Goal: Task Accomplishment & Management: Manage account settings

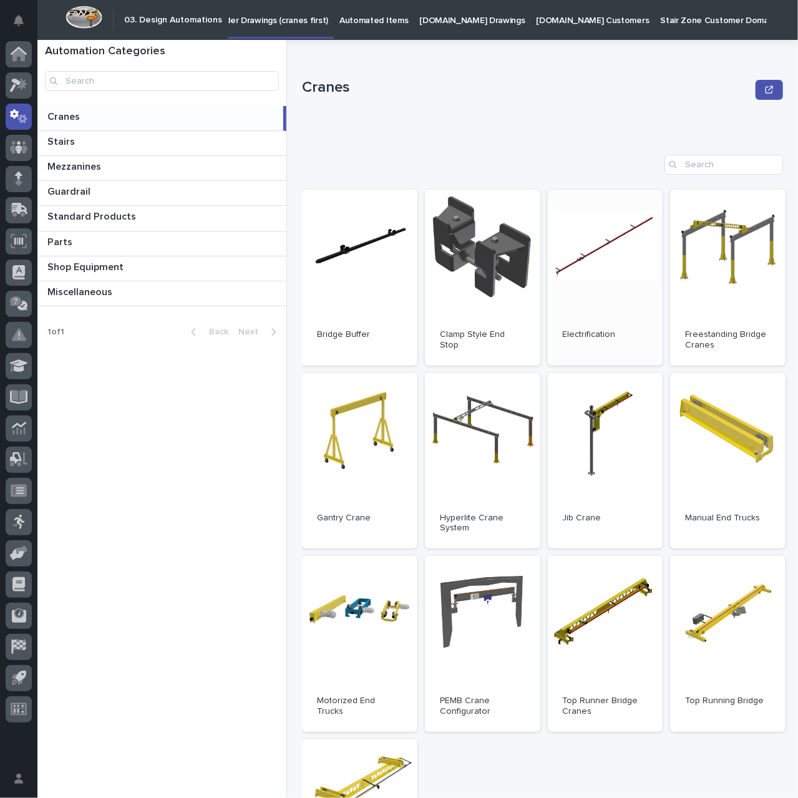
click at [607, 260] on link "Open" at bounding box center [605, 278] width 115 height 176
click at [23, 217] on div at bounding box center [19, 210] width 26 height 26
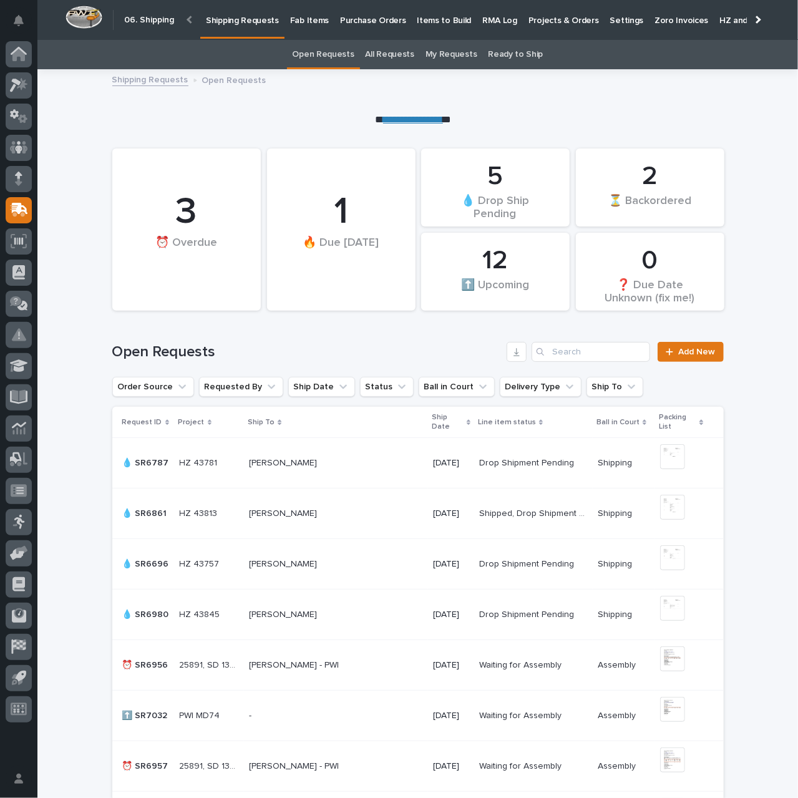
click at [411, 116] on link "**********" at bounding box center [413, 119] width 60 height 9
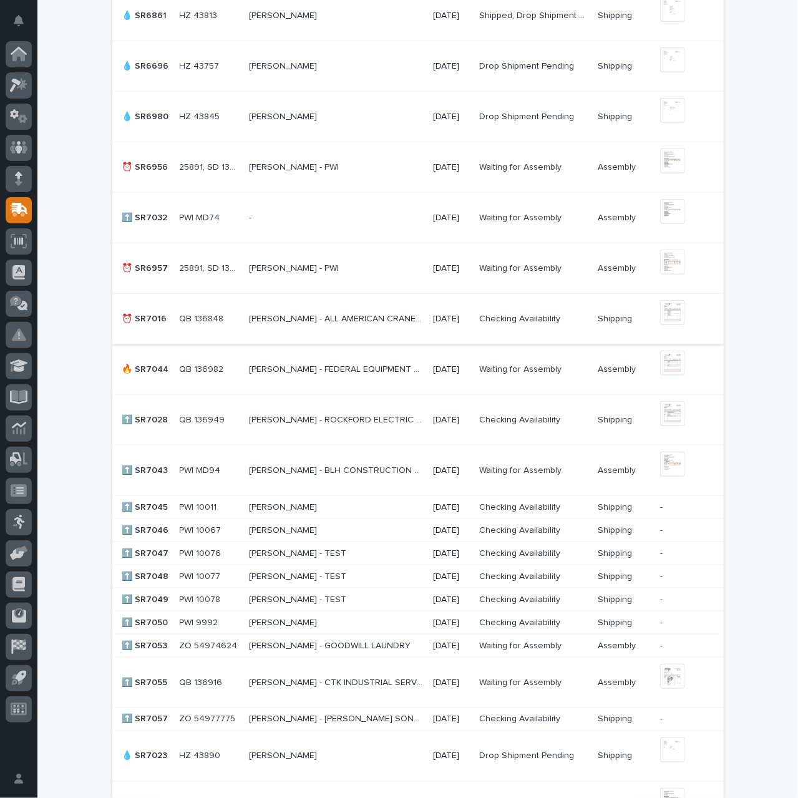
scroll to position [499, 0]
click at [322, 421] on p "[PERSON_NAME] - ROCKFORD ELECTRIC MOTOR" at bounding box center [337, 417] width 177 height 13
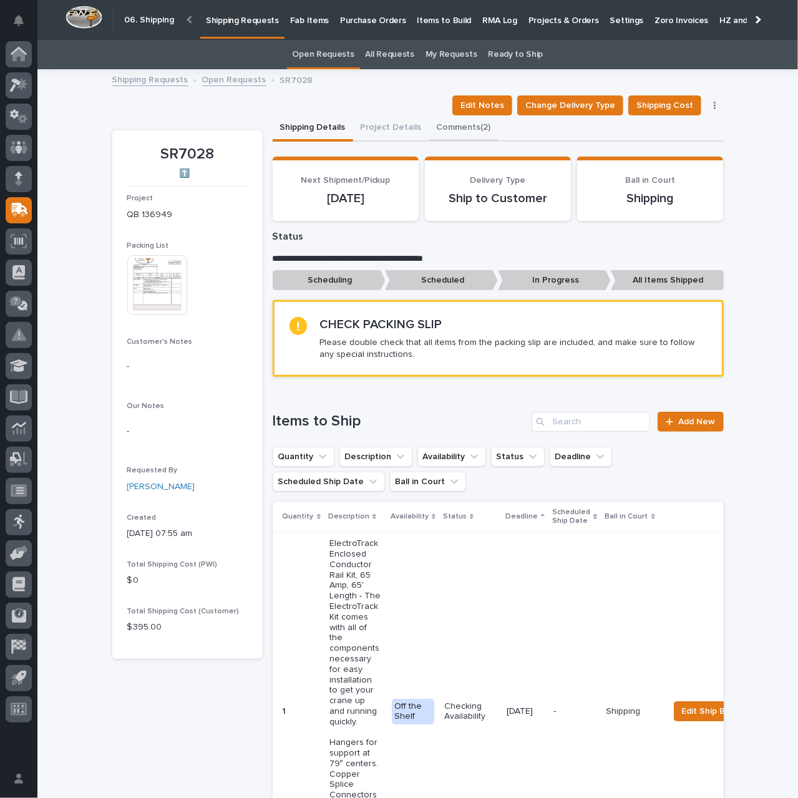
click at [446, 132] on button "Comments (2)" at bounding box center [463, 128] width 69 height 26
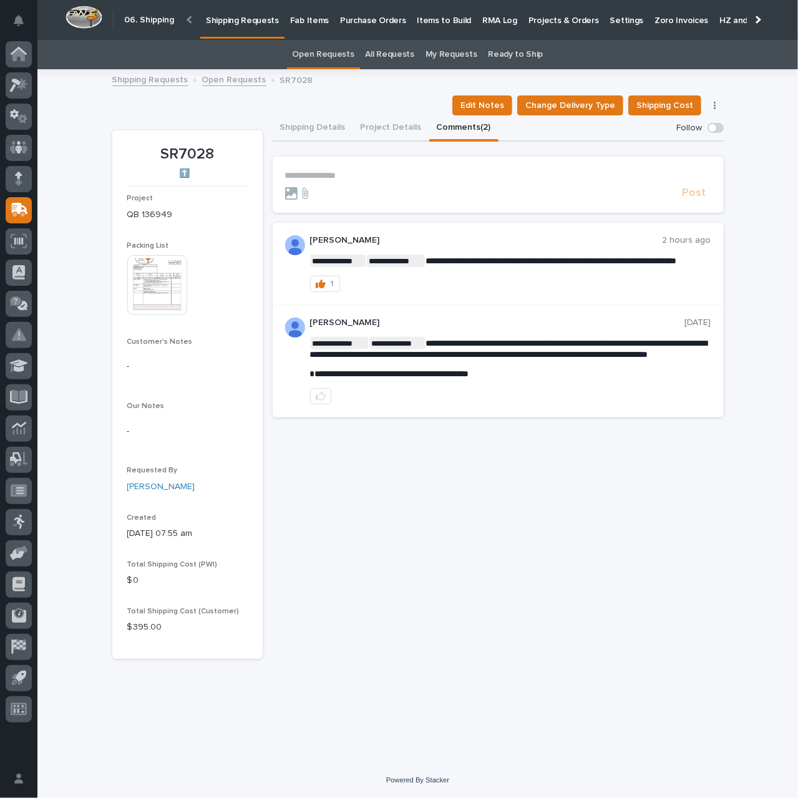
click at [327, 170] on p "**********" at bounding box center [498, 175] width 426 height 11
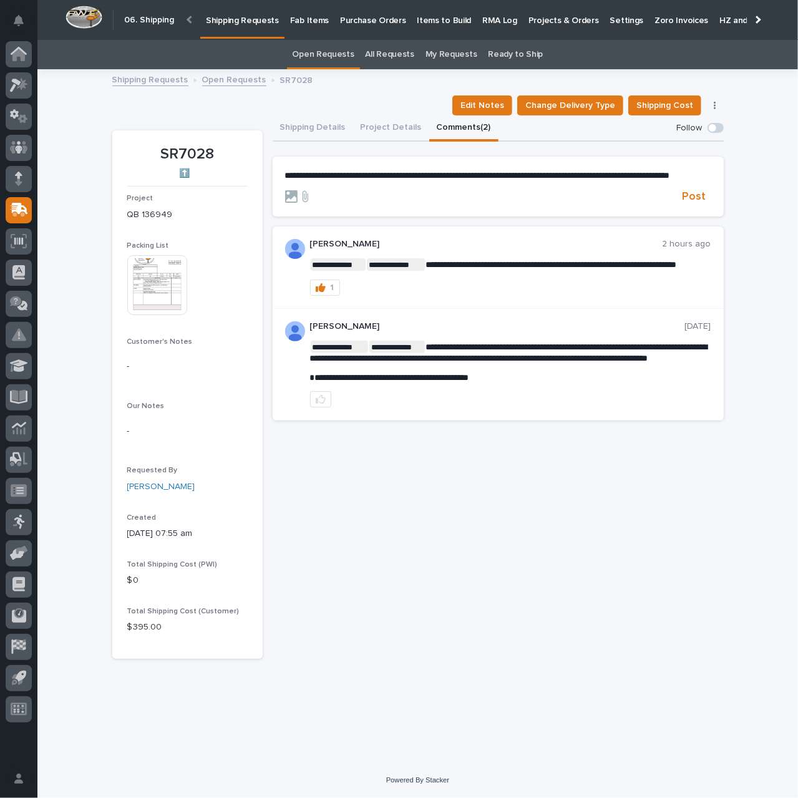
click at [618, 175] on span "**********" at bounding box center [477, 175] width 385 height 9
click at [626, 177] on span "**********" at bounding box center [477, 175] width 385 height 9
click at [624, 175] on span "**********" at bounding box center [477, 175] width 385 height 9
click at [668, 177] on span "**********" at bounding box center [480, 175] width 391 height 9
click at [694, 204] on span "Post" at bounding box center [695, 197] width 24 height 14
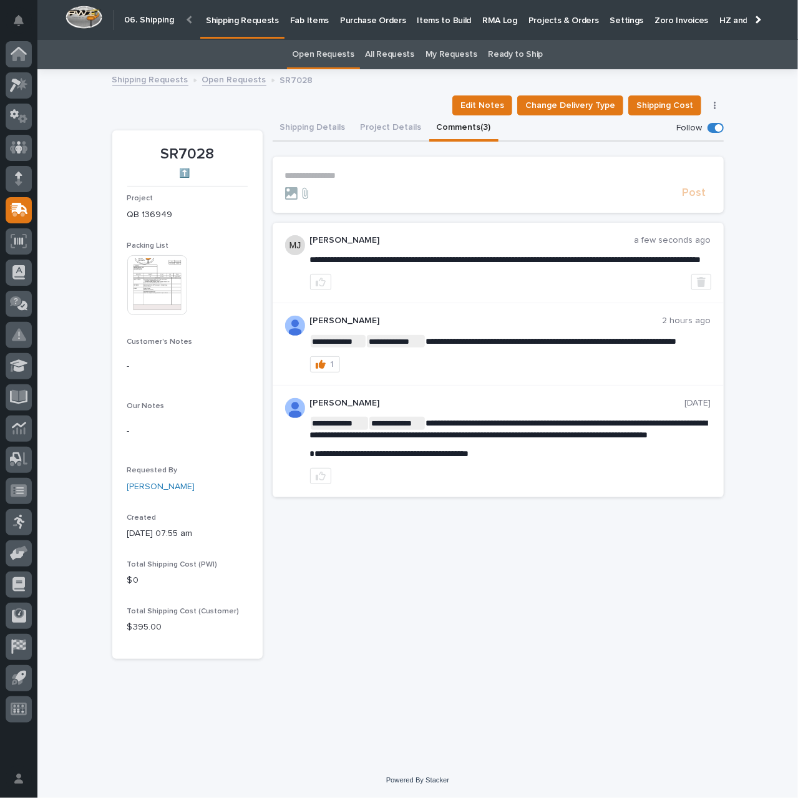
click at [243, 19] on p "Shipping Requests" at bounding box center [242, 13] width 73 height 26
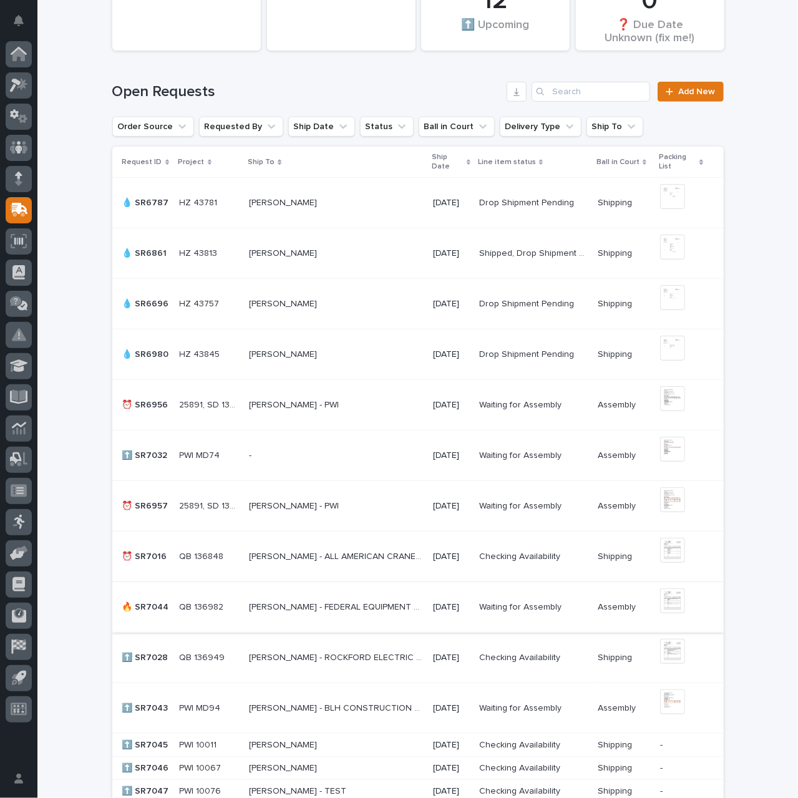
scroll to position [374, 0]
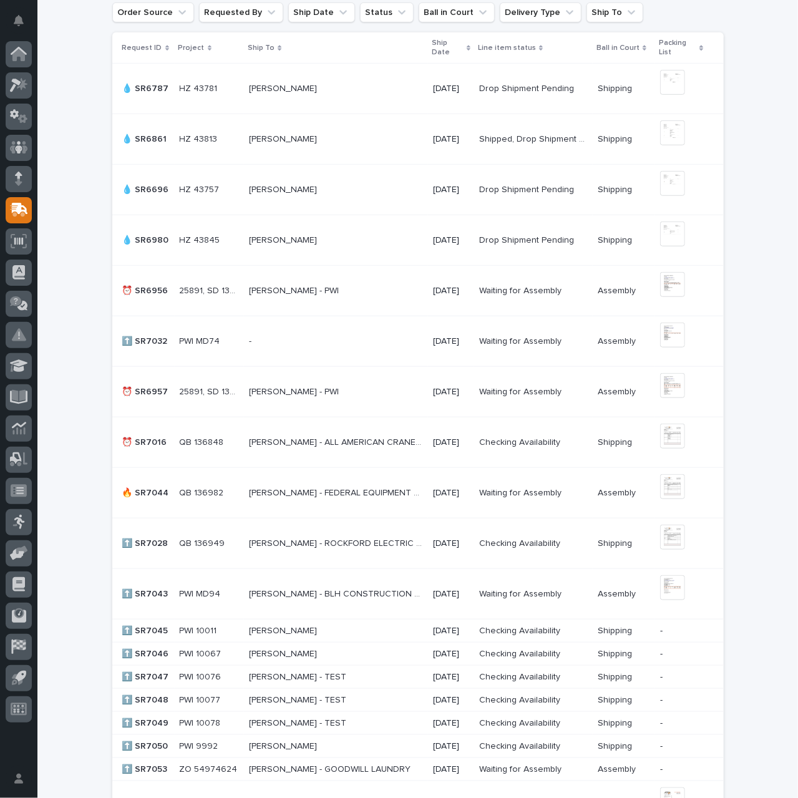
click at [339, 490] on p "[PERSON_NAME] - FEDERAL EQUIPMENT COMPANY" at bounding box center [337, 491] width 177 height 13
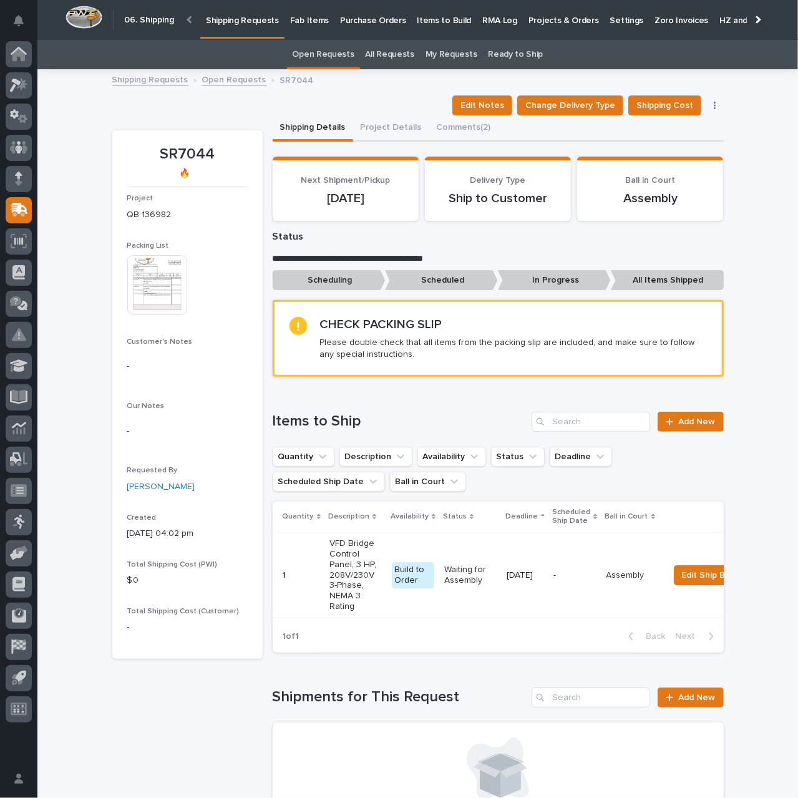
click at [353, 24] on p "Purchase Orders" at bounding box center [373, 13] width 66 height 26
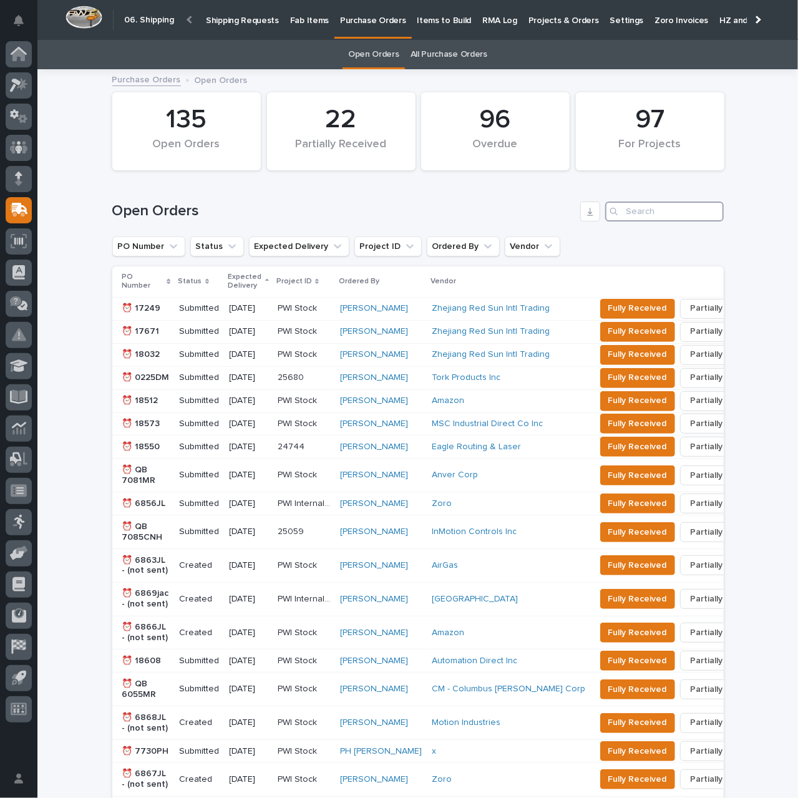
click at [654, 215] on input "Search" at bounding box center [664, 212] width 119 height 20
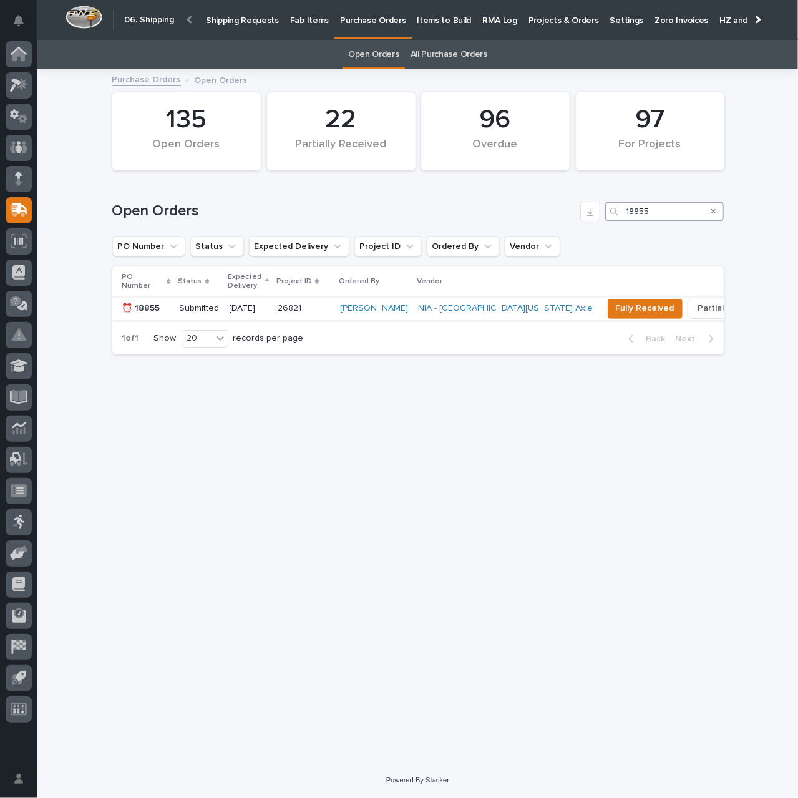
type input "18855"
click at [243, 311] on p "09/12/2025" at bounding box center [249, 308] width 38 height 11
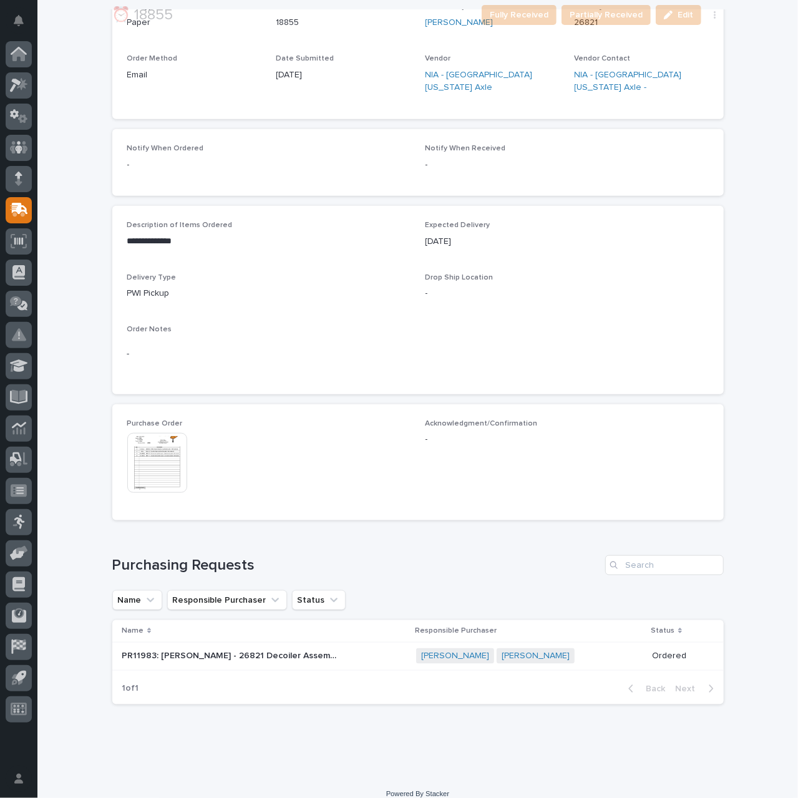
scroll to position [412, 0]
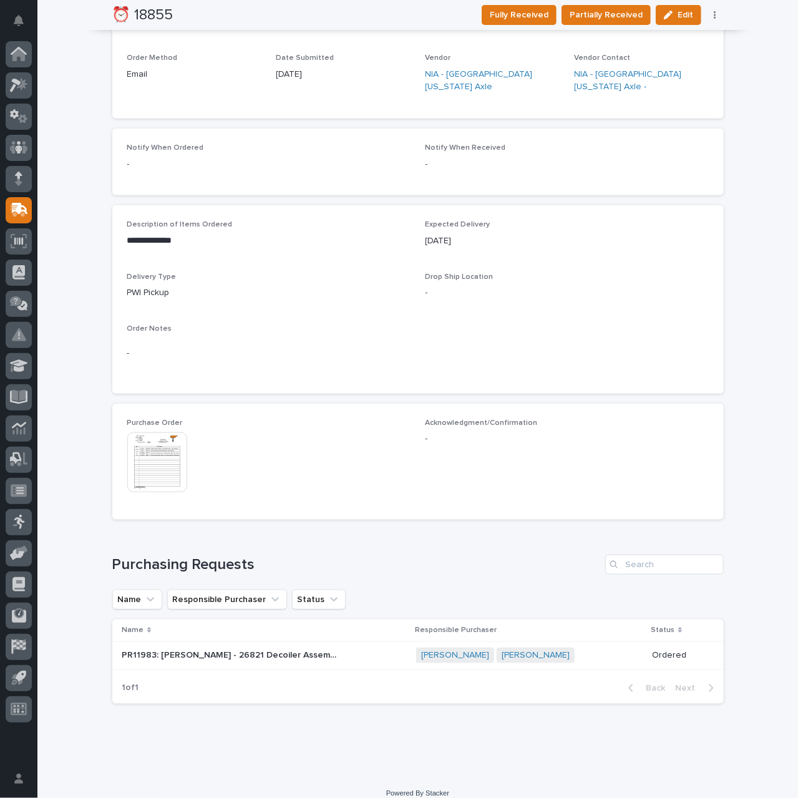
click at [166, 460] on img at bounding box center [157, 462] width 60 height 60
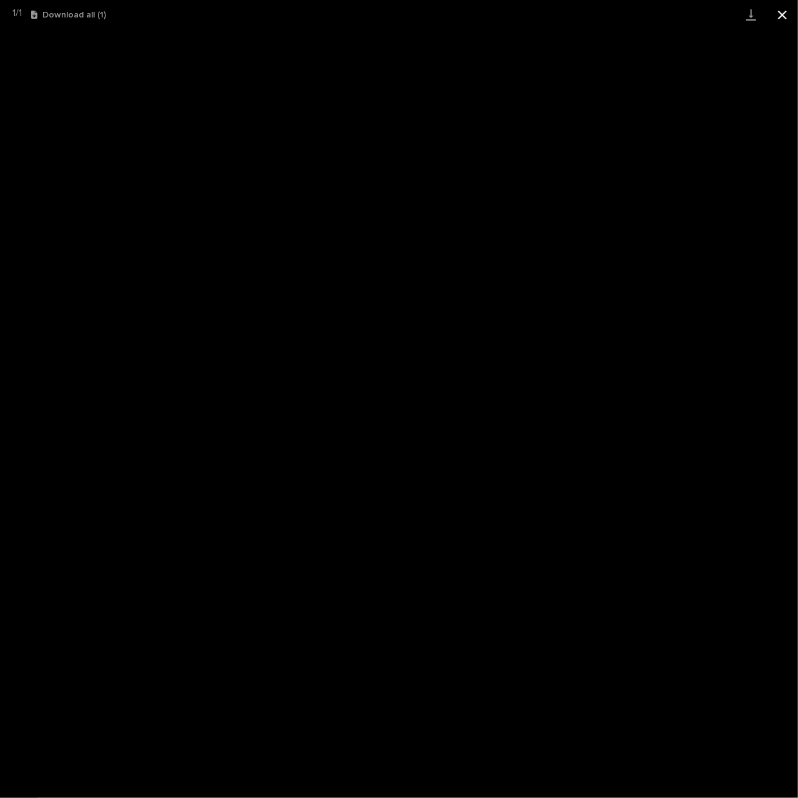
click at [784, 14] on button "Close gallery" at bounding box center [782, 14] width 31 height 29
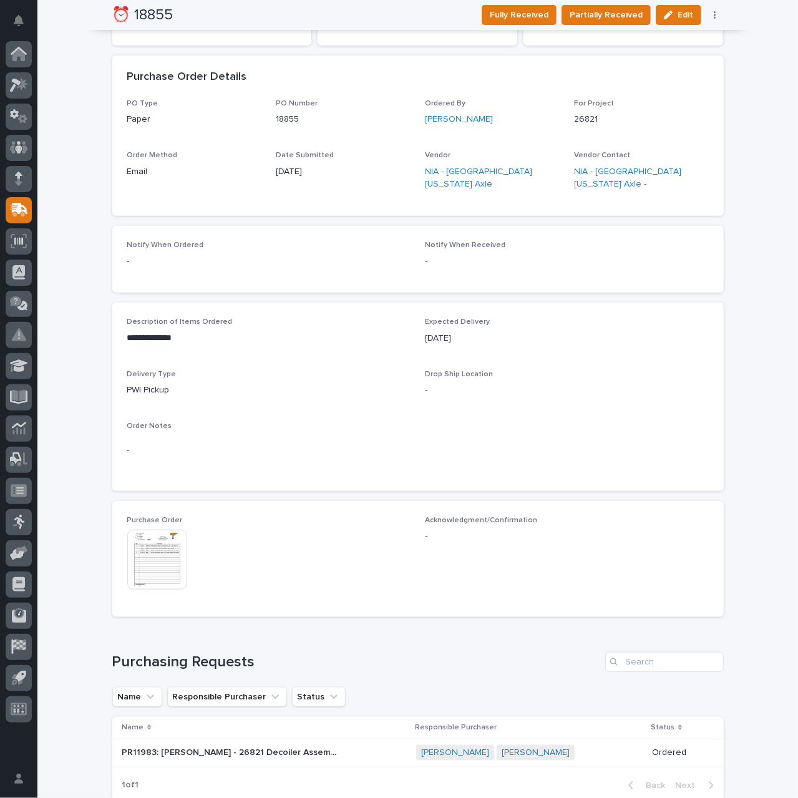
scroll to position [0, 0]
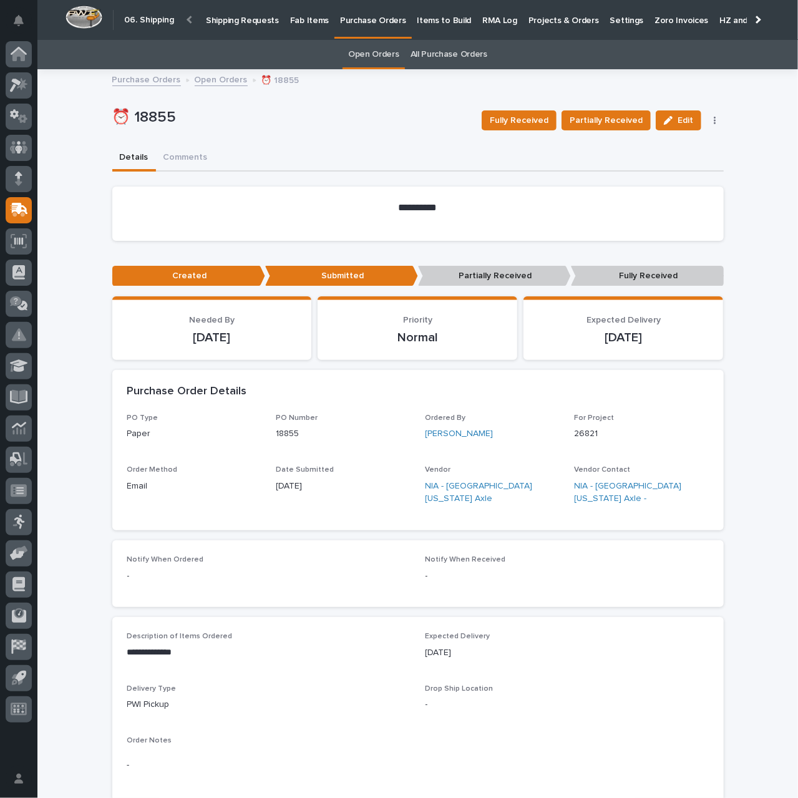
click at [230, 18] on p "Shipping Requests" at bounding box center [242, 13] width 73 height 26
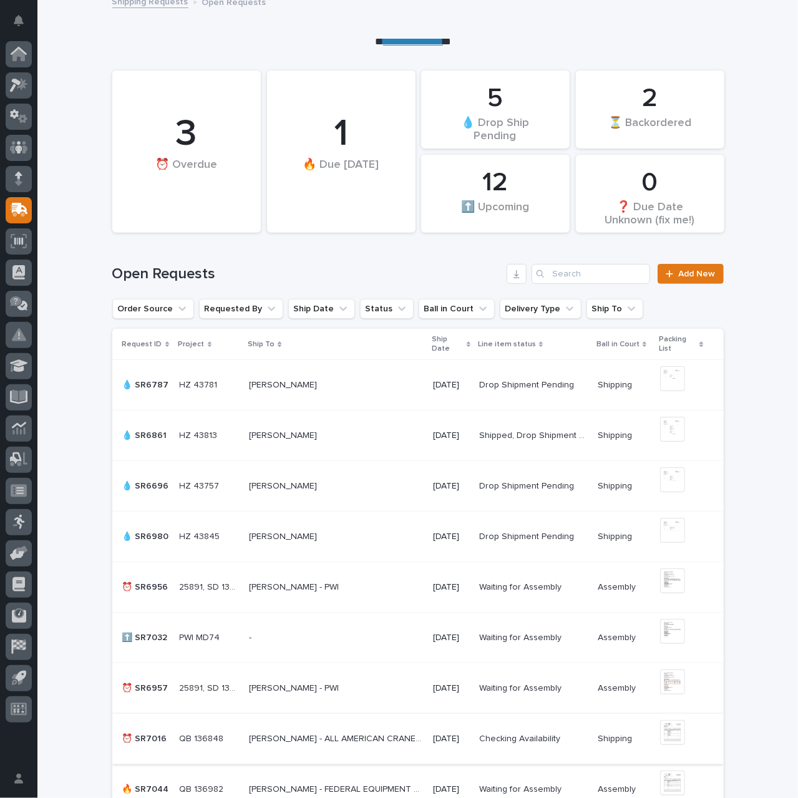
scroll to position [250, 0]
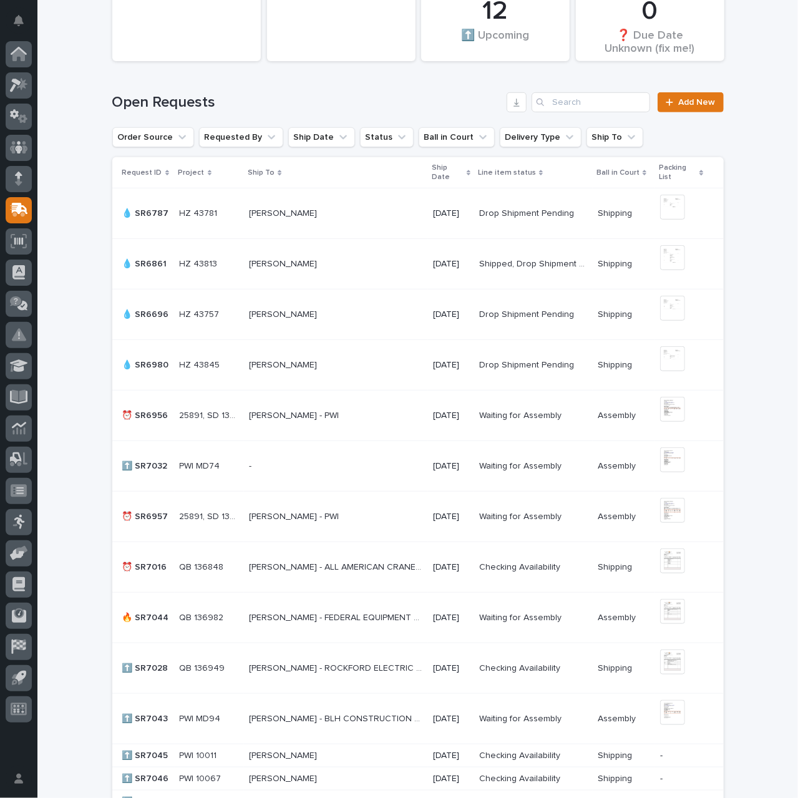
click at [311, 627] on td "TONY STROBL - FEDERAL EQUIPMENT COMPANY TONY STROBL - FEDERAL EQUIPMENT COMPANY" at bounding box center [336, 618] width 184 height 51
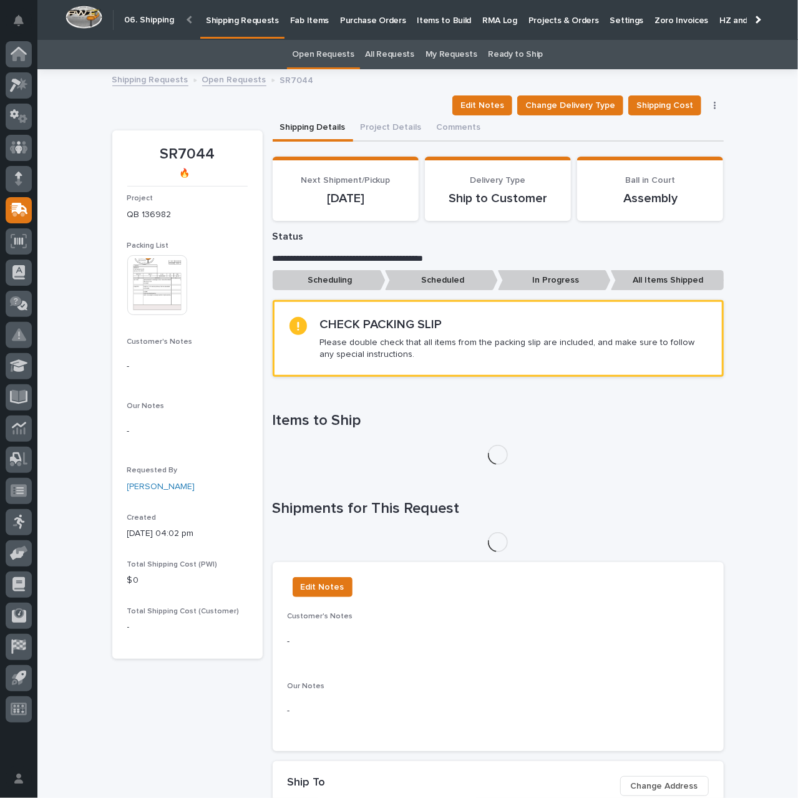
scroll to position [40, 0]
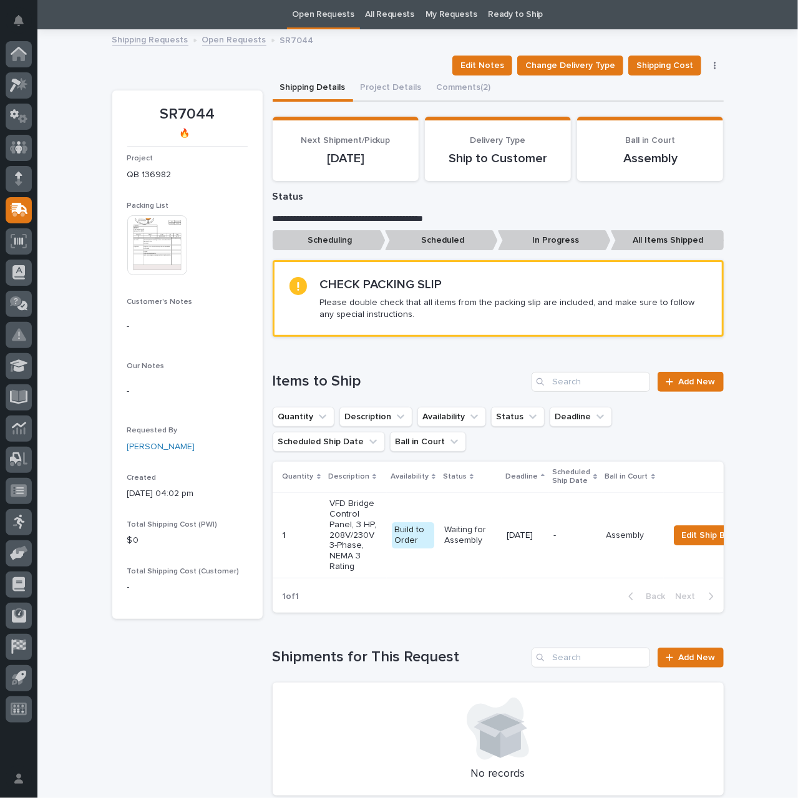
click at [162, 244] on img at bounding box center [157, 245] width 60 height 60
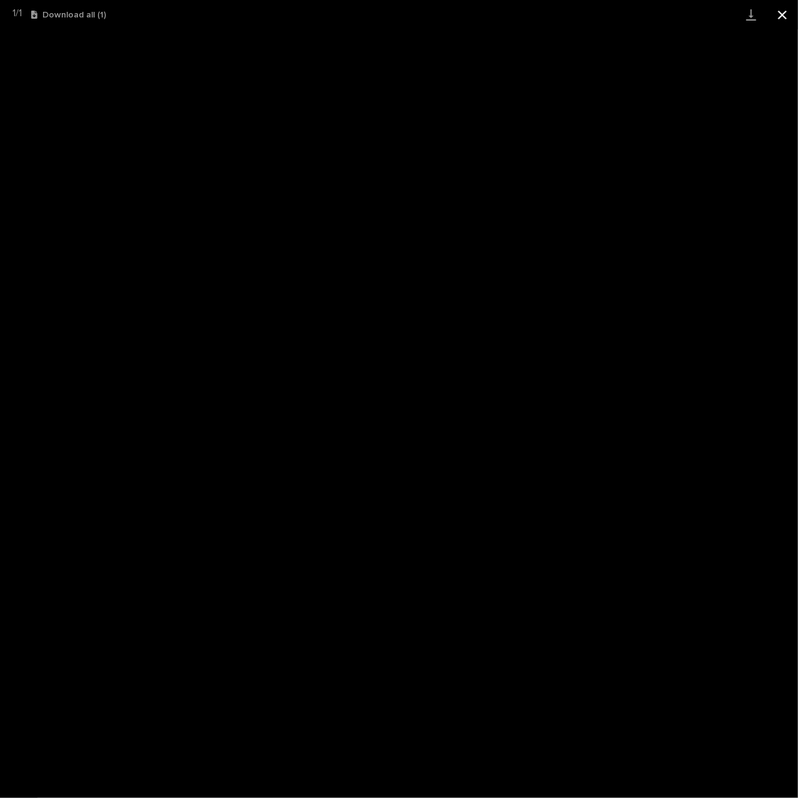
click at [782, 12] on button "Close gallery" at bounding box center [782, 14] width 31 height 29
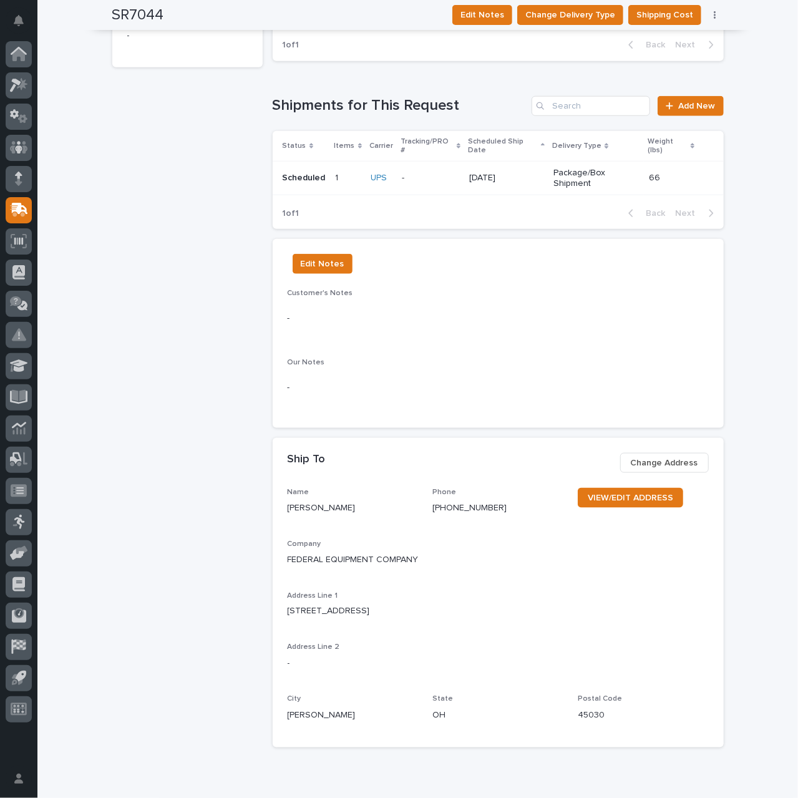
scroll to position [602, 0]
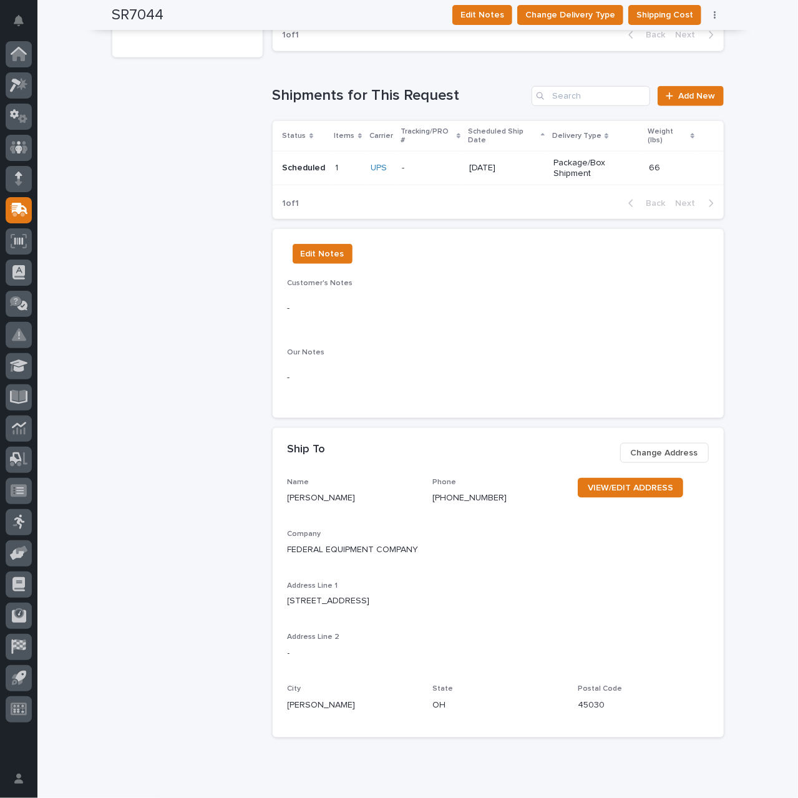
click at [348, 543] on p "FEDERAL EQUIPMENT COMPANY" at bounding box center [498, 549] width 421 height 13
copy p "FEDERAL EQUIPMENT COMPANY"
click at [332, 492] on p "TONY STROBL" at bounding box center [322, 498] width 68 height 13
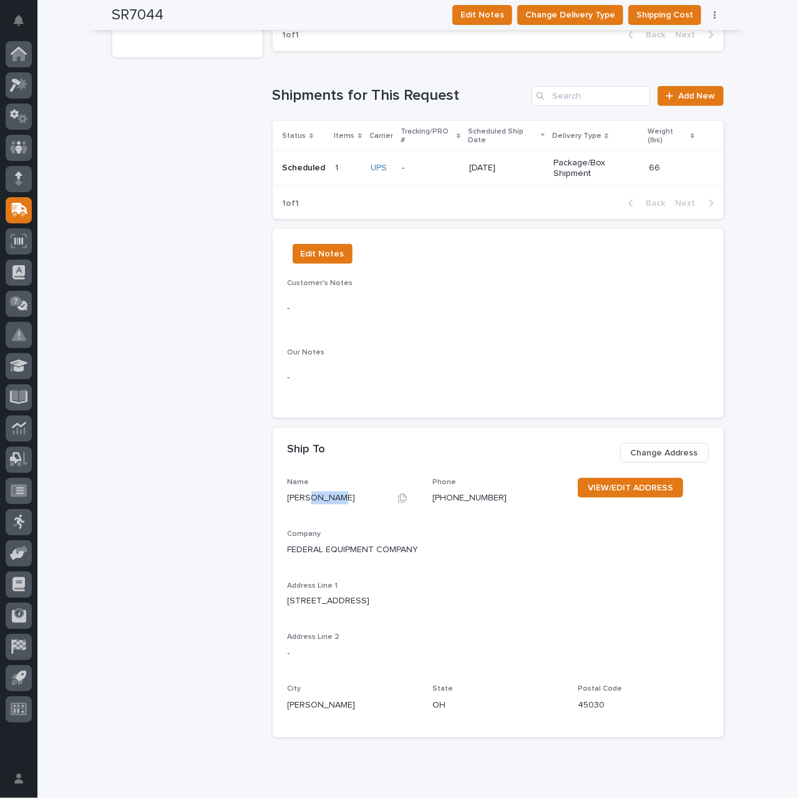
click at [332, 492] on p "TONY STROBL" at bounding box center [322, 498] width 68 height 13
copy div "TONY STROBL"
click at [326, 595] on p "10860 PADDYS RUN RD" at bounding box center [329, 601] width 82 height 13
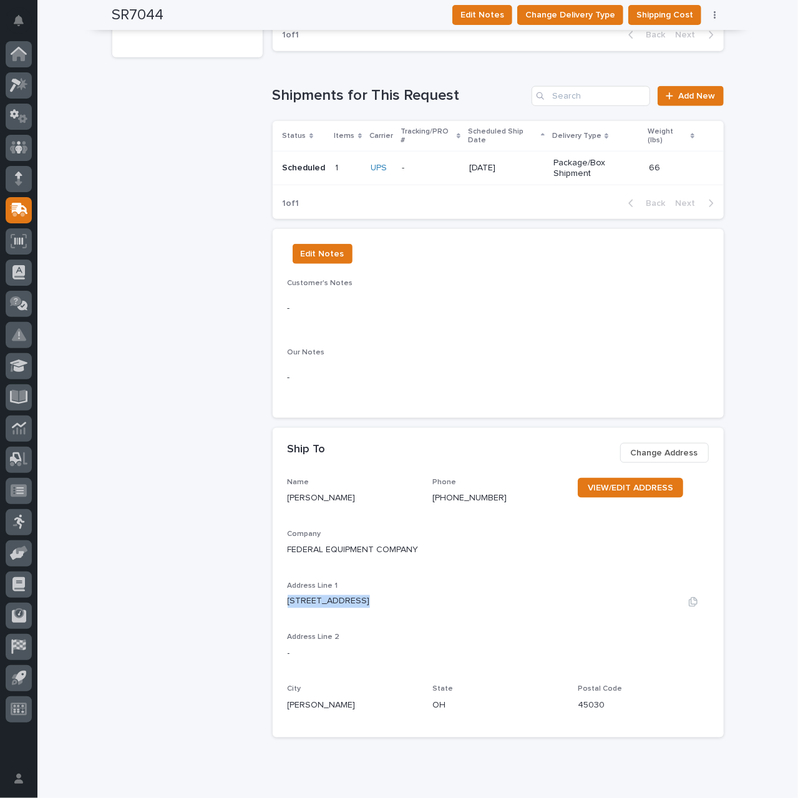
click at [326, 595] on p "10860 PADDYS RUN RD" at bounding box center [329, 601] width 82 height 13
copy div "10860 PADDYS RUN RD"
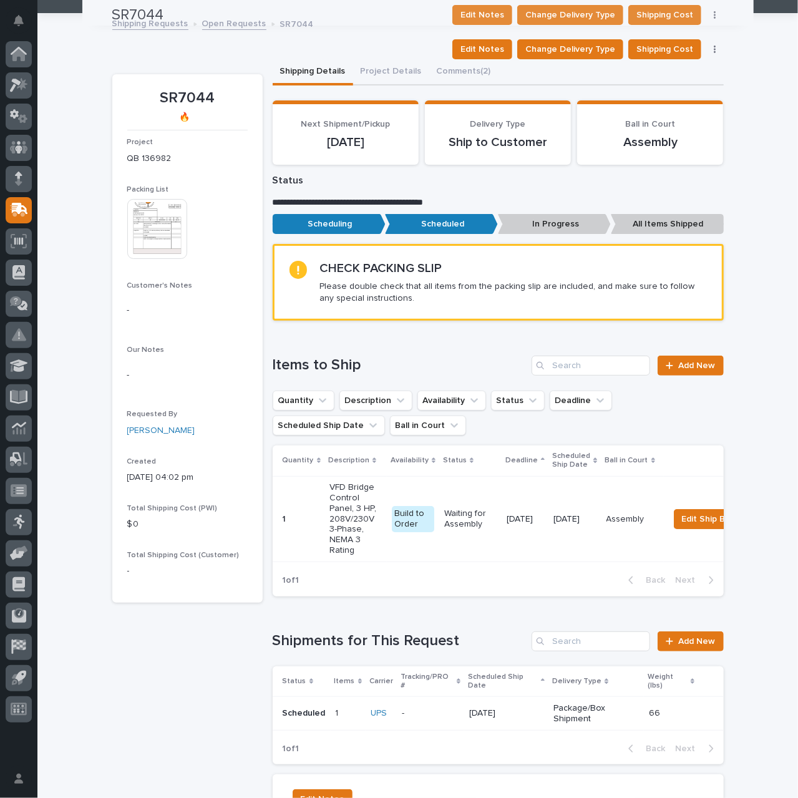
scroll to position [0, 0]
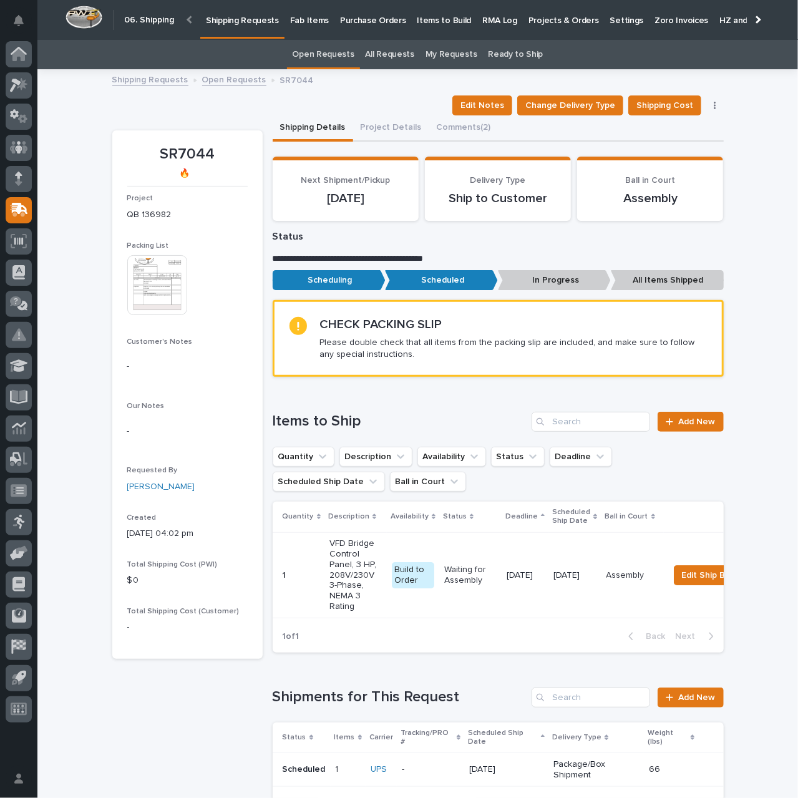
click at [156, 298] on img at bounding box center [157, 285] width 60 height 60
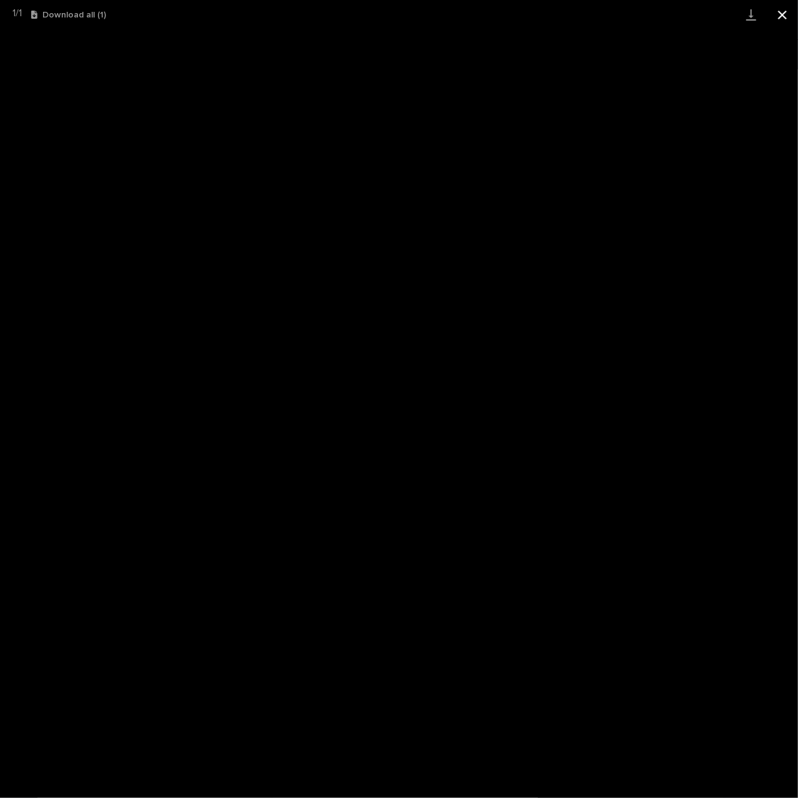
click at [782, 12] on button "Close gallery" at bounding box center [782, 14] width 31 height 29
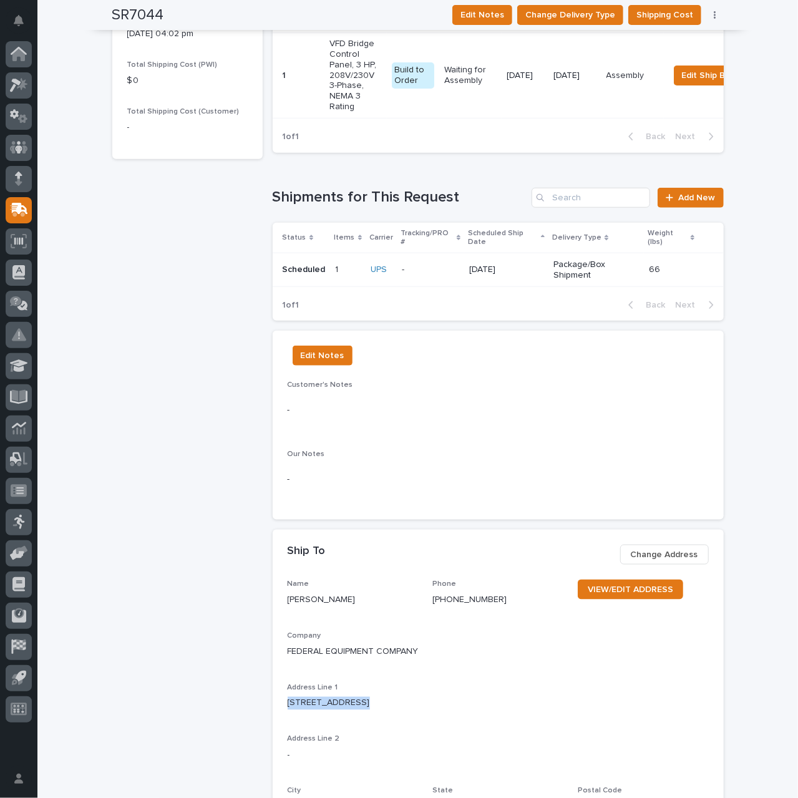
scroll to position [562, 0]
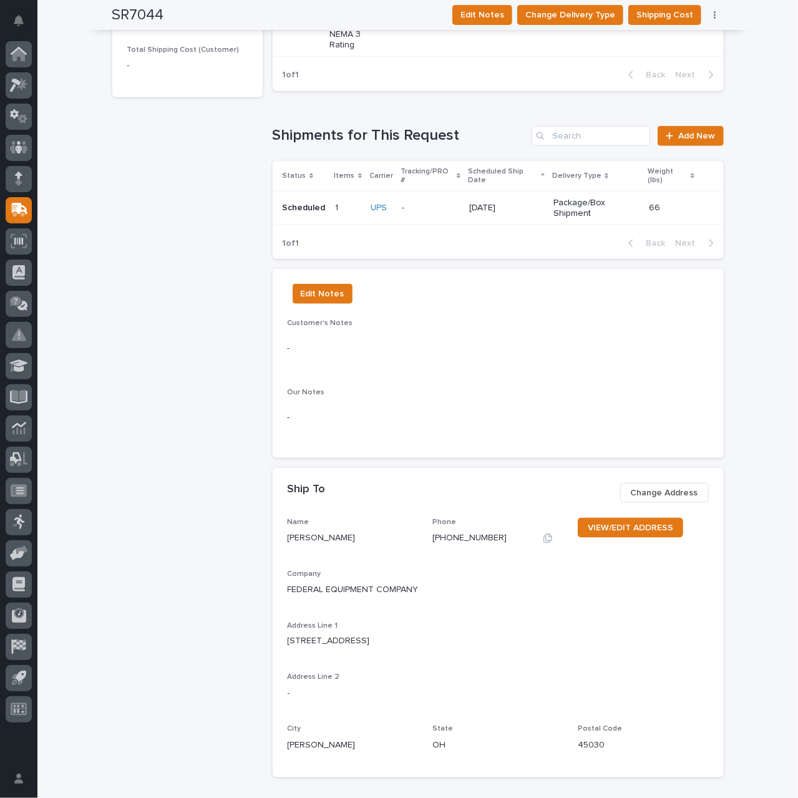
click at [461, 532] on p "(513) 604-0243" at bounding box center [469, 538] width 74 height 13
copy div "(513) 604-0243 VIEW/EDIT ADDRESS"
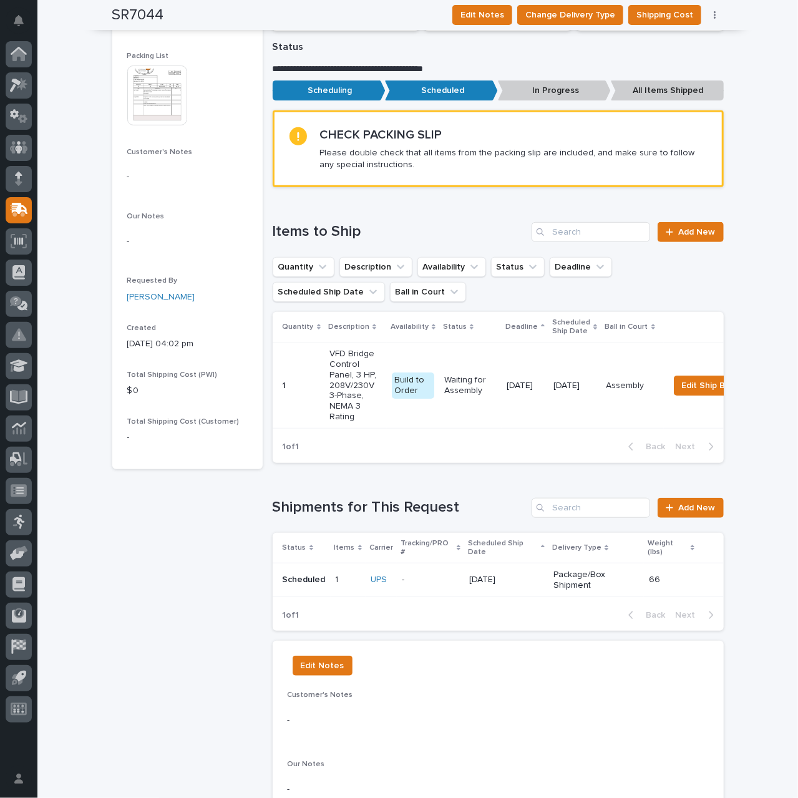
scroll to position [187, 0]
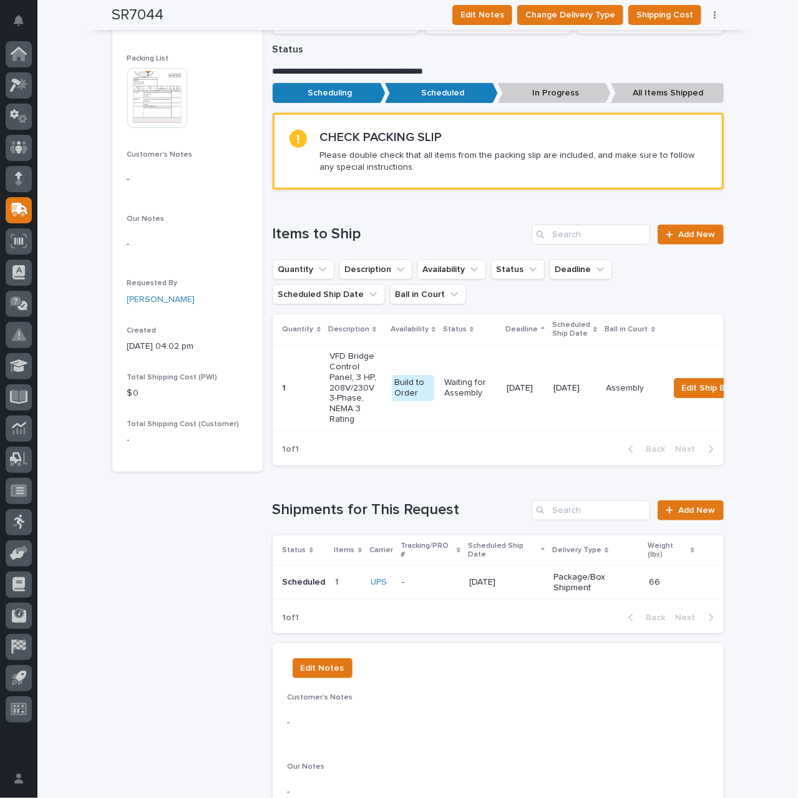
click at [528, 577] on p "16 September 2025" at bounding box center [506, 582] width 74 height 11
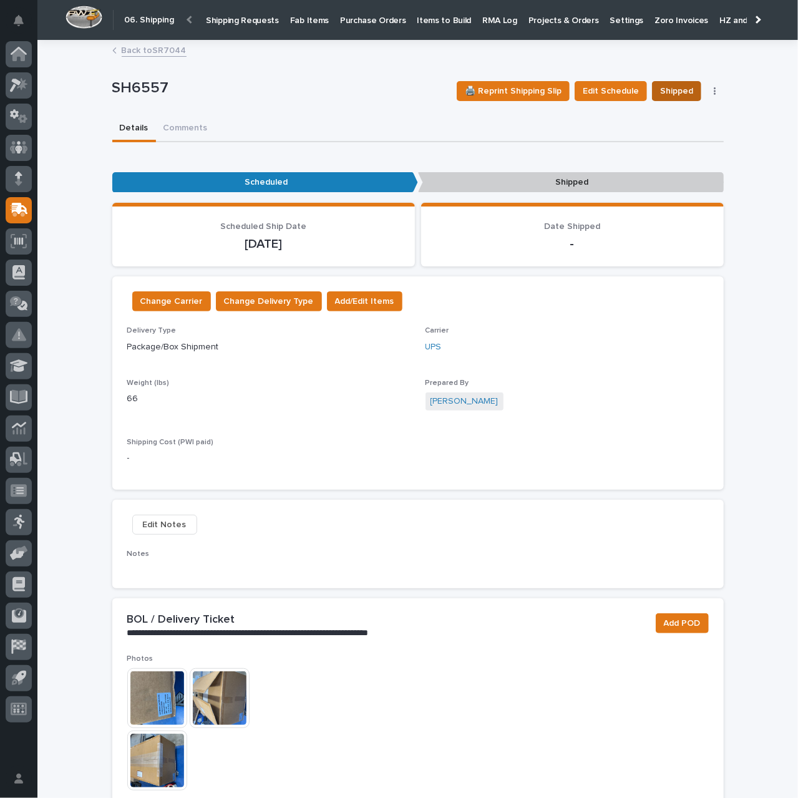
click at [674, 92] on span "Shipped" at bounding box center [676, 91] width 33 height 15
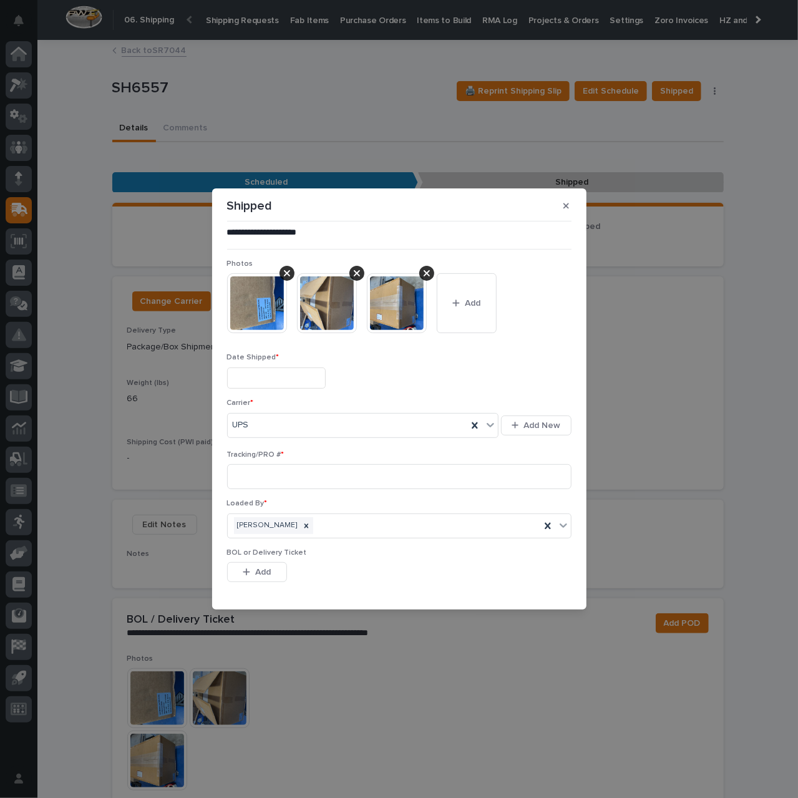
click at [301, 377] on input "text" at bounding box center [276, 379] width 99 height 22
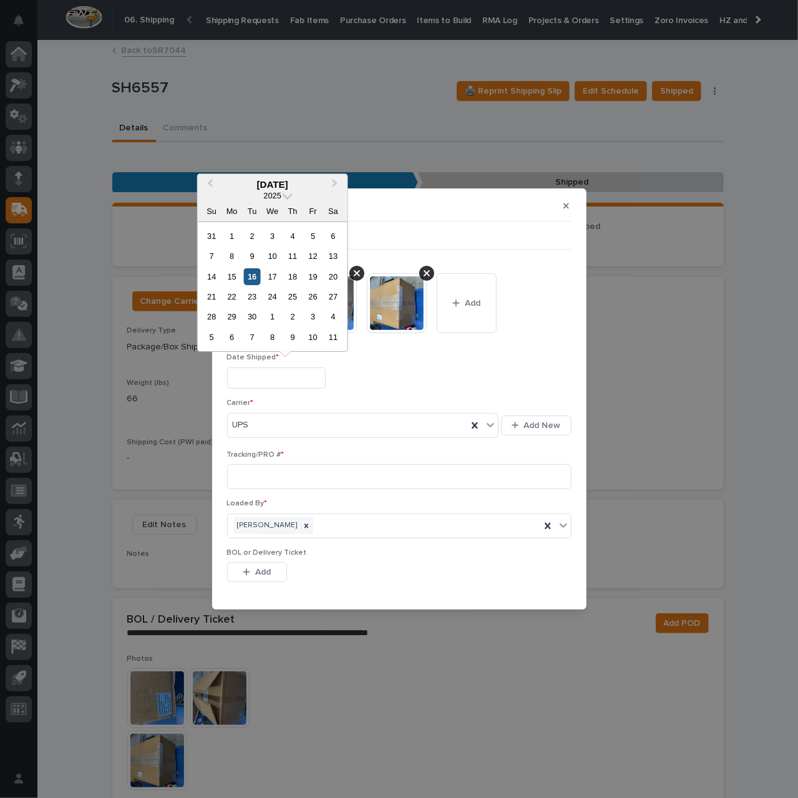
click at [257, 278] on div "16" at bounding box center [252, 276] width 17 height 17
type input "**********"
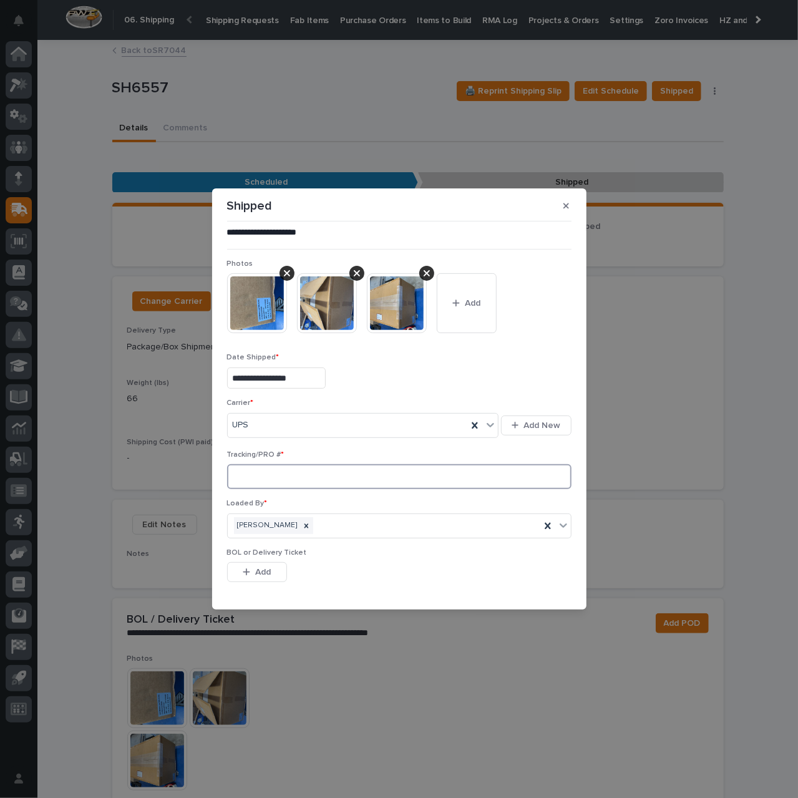
click at [303, 474] on input at bounding box center [399, 476] width 344 height 25
paste input "1Z831R2E1596558151"
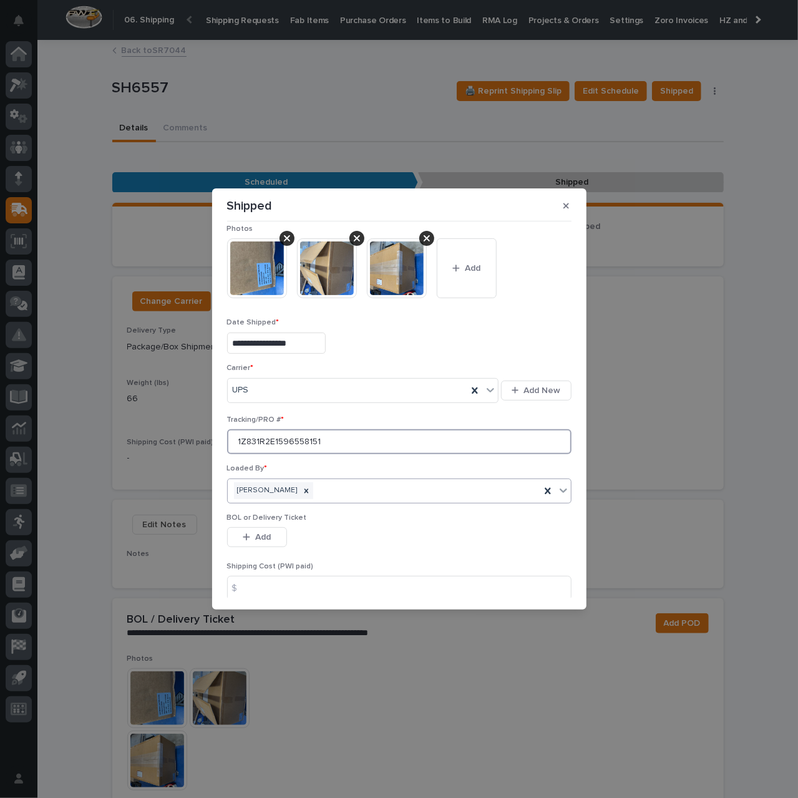
scroll to position [87, 0]
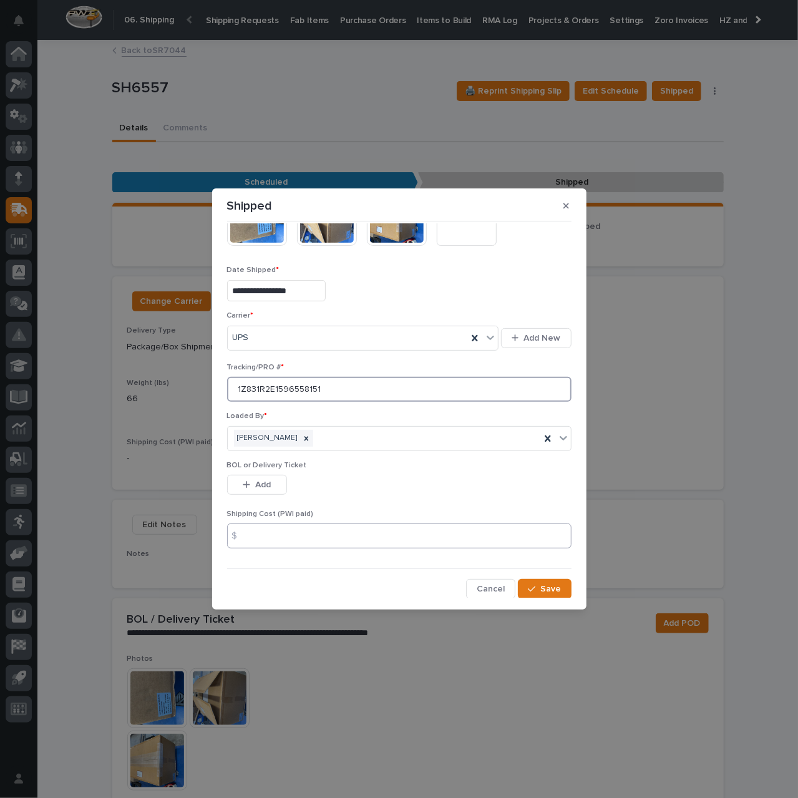
type input "1Z831R2E1596558151"
click at [354, 539] on input at bounding box center [399, 536] width 344 height 25
type input "179.59"
click at [541, 586] on span "Save" at bounding box center [551, 588] width 21 height 11
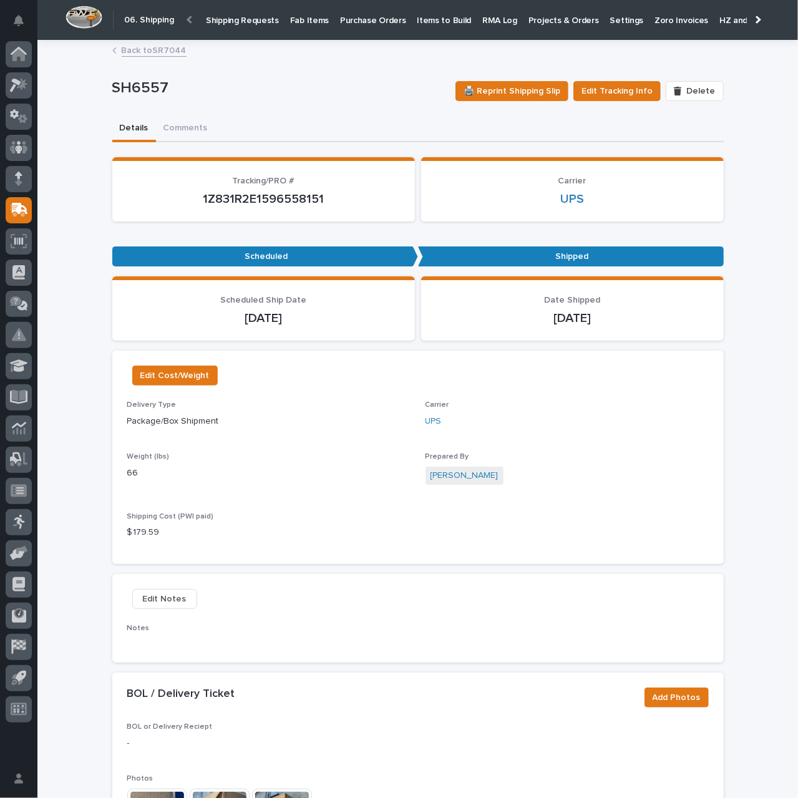
click at [160, 49] on link "Back to SR7044" at bounding box center [154, 49] width 65 height 14
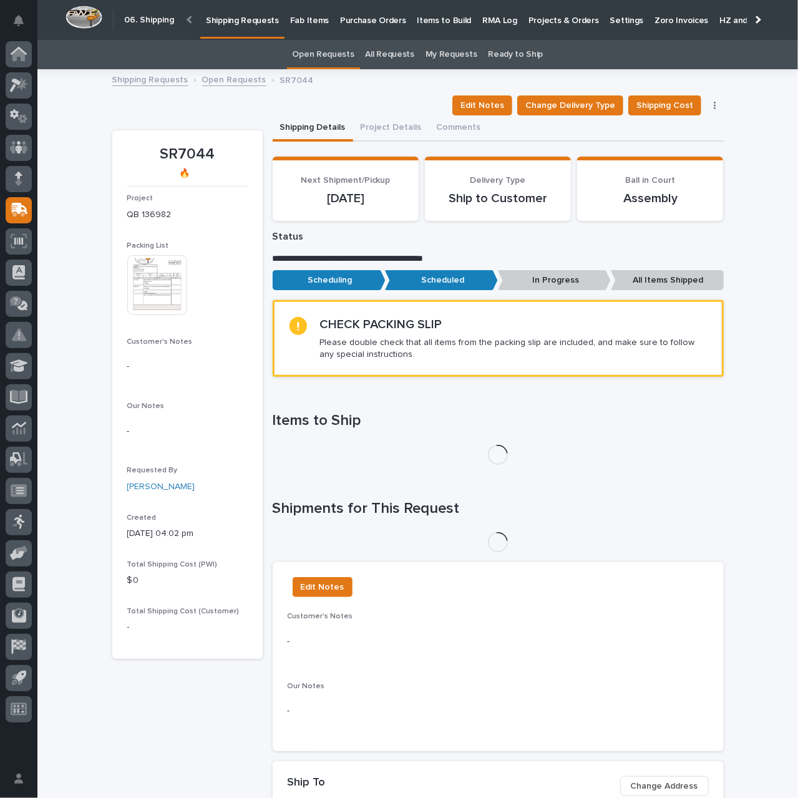
scroll to position [40, 0]
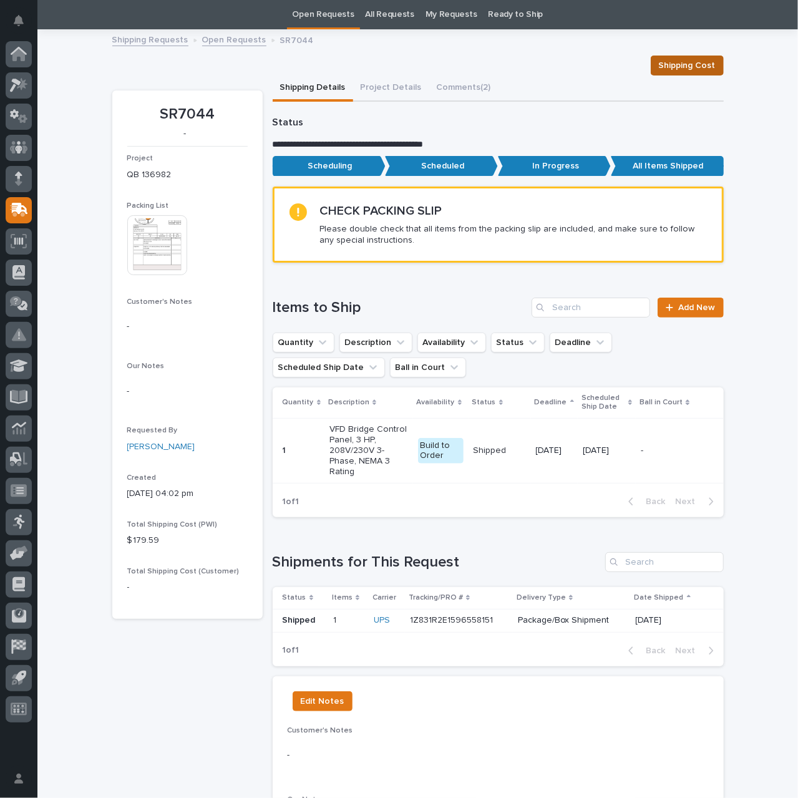
click at [685, 66] on span "Shipping Cost" at bounding box center [687, 65] width 57 height 15
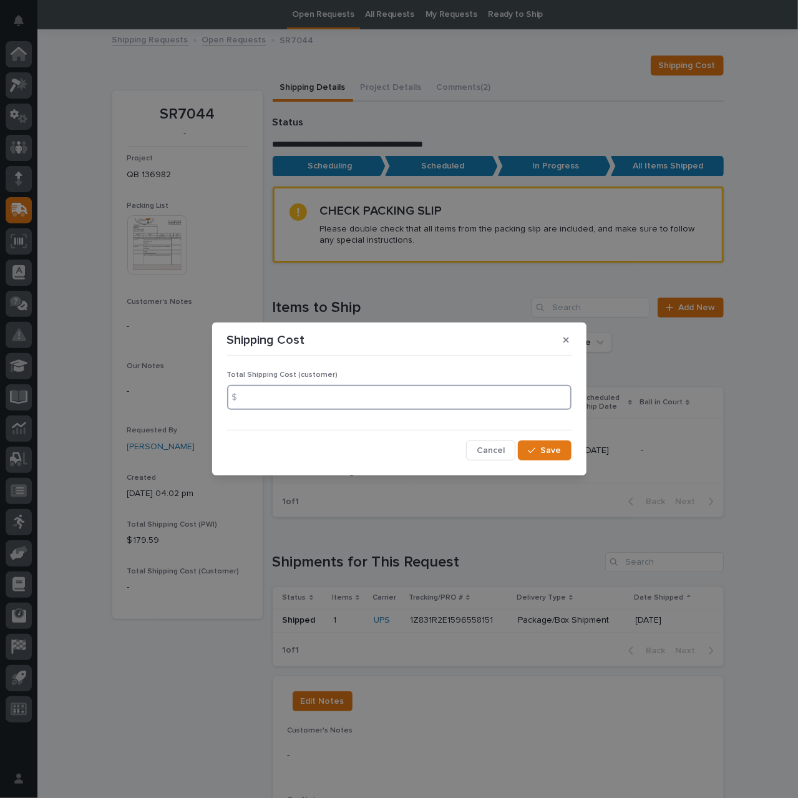
click at [263, 399] on input at bounding box center [399, 397] width 344 height 25
type input "215.51"
click at [556, 451] on span "Save" at bounding box center [551, 450] width 21 height 11
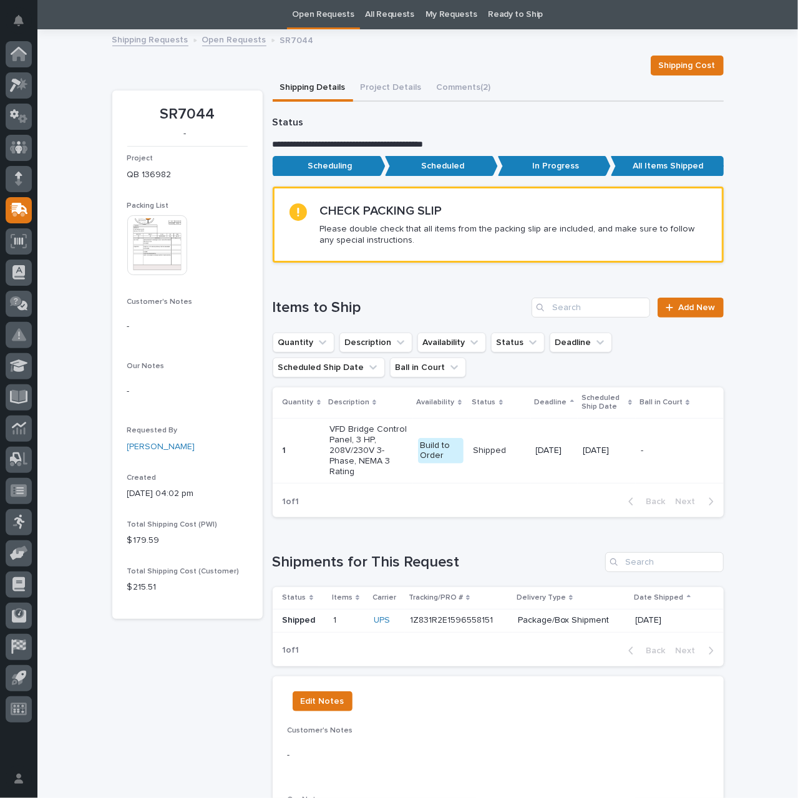
scroll to position [0, 0]
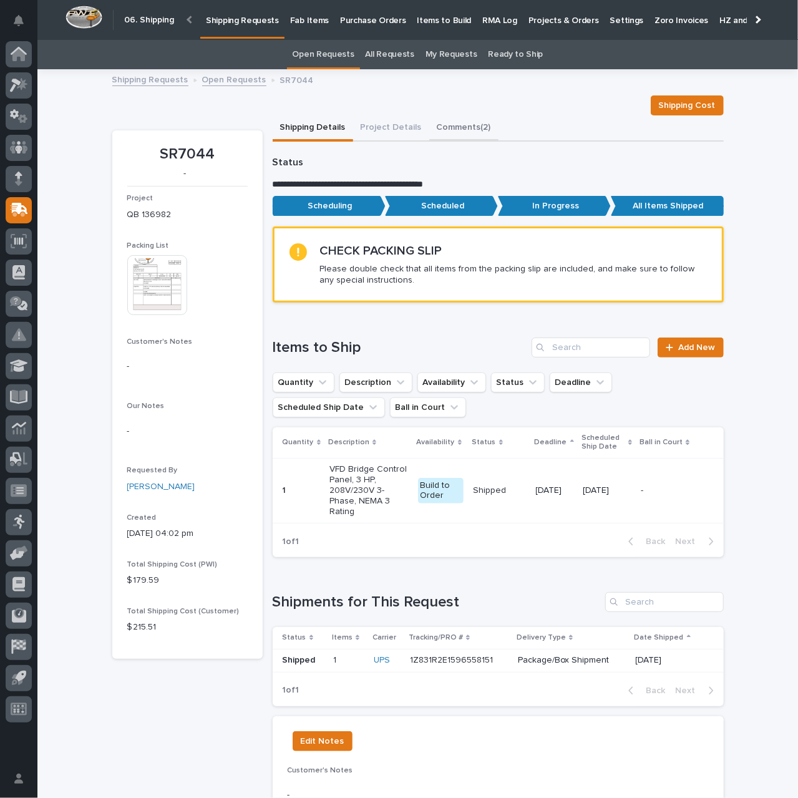
click at [440, 124] on button "Comments (2)" at bounding box center [463, 128] width 69 height 26
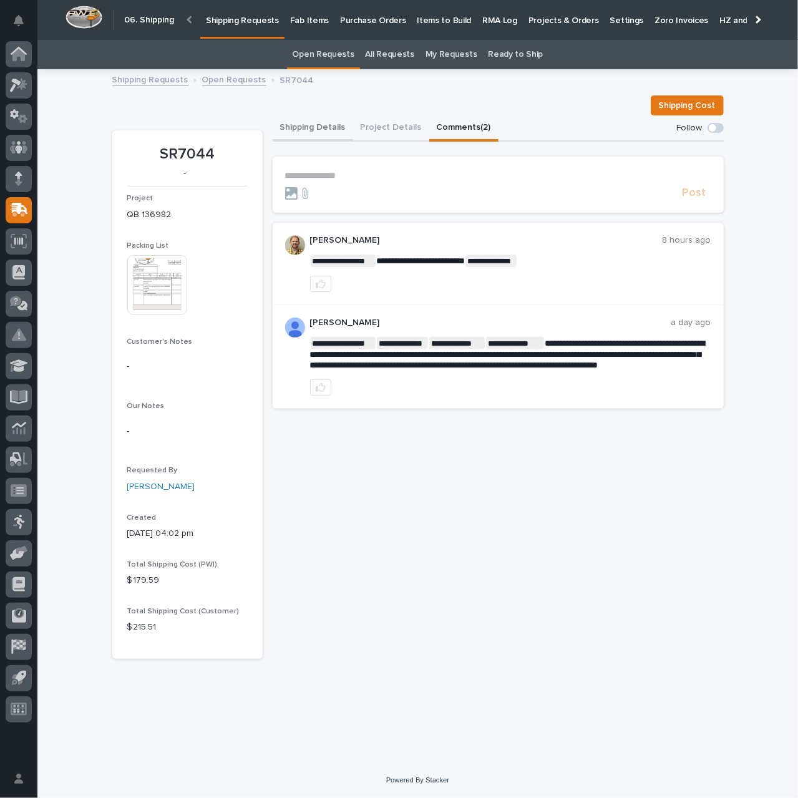
click at [318, 130] on button "Shipping Details" at bounding box center [313, 128] width 80 height 26
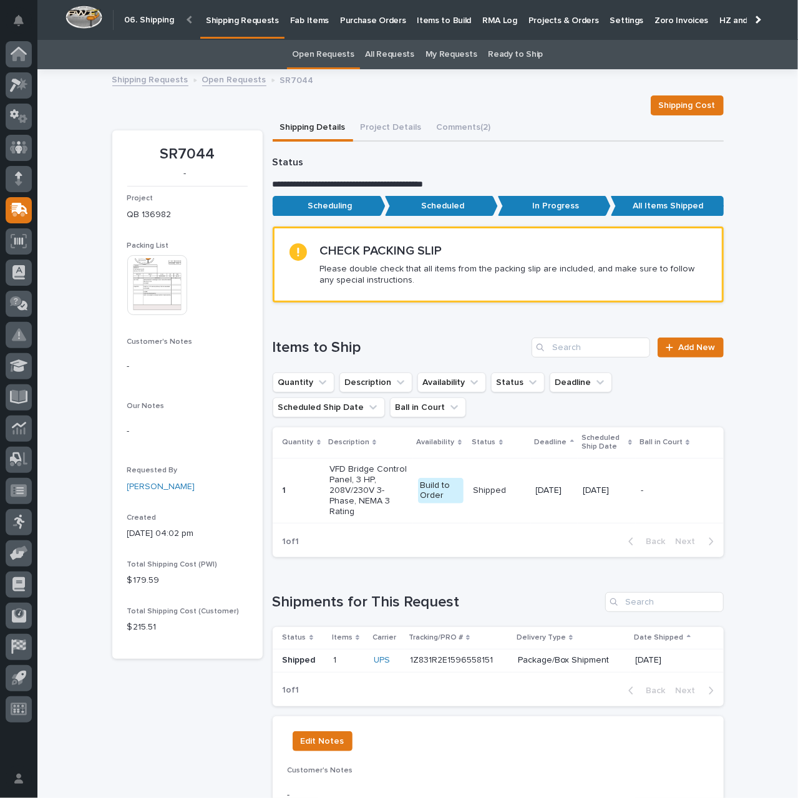
click at [222, 18] on p "Shipping Requests" at bounding box center [242, 13] width 73 height 26
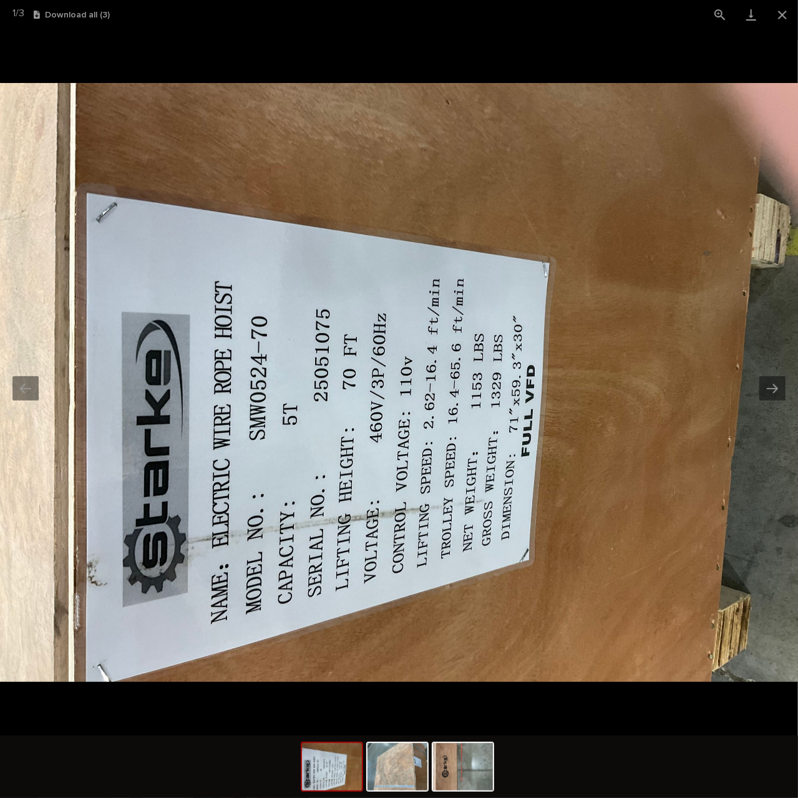
scroll to position [312, 0]
click at [784, 12] on button "Close gallery" at bounding box center [782, 14] width 31 height 29
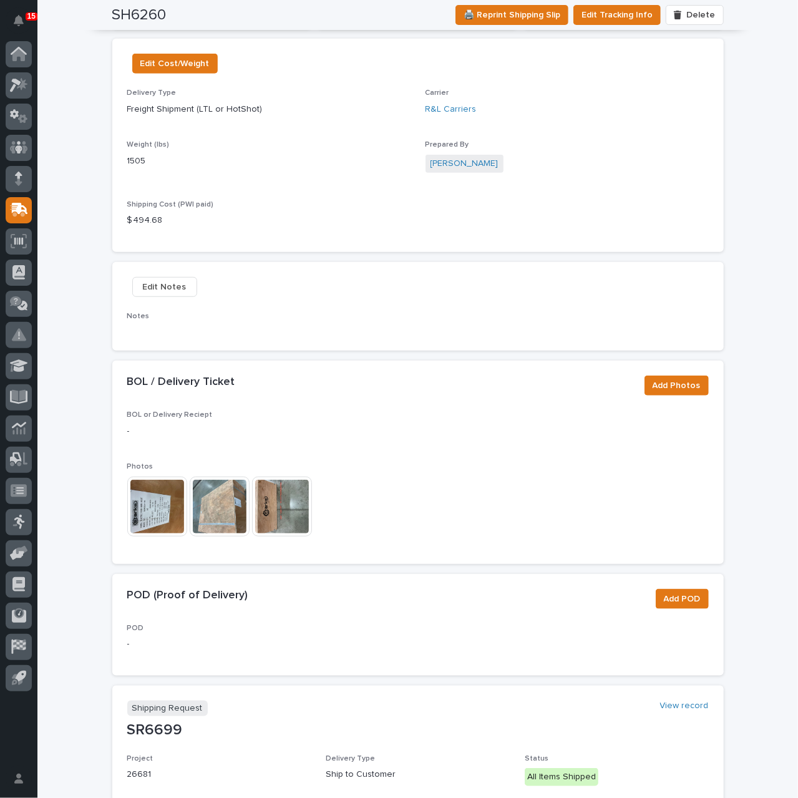
scroll to position [0, 0]
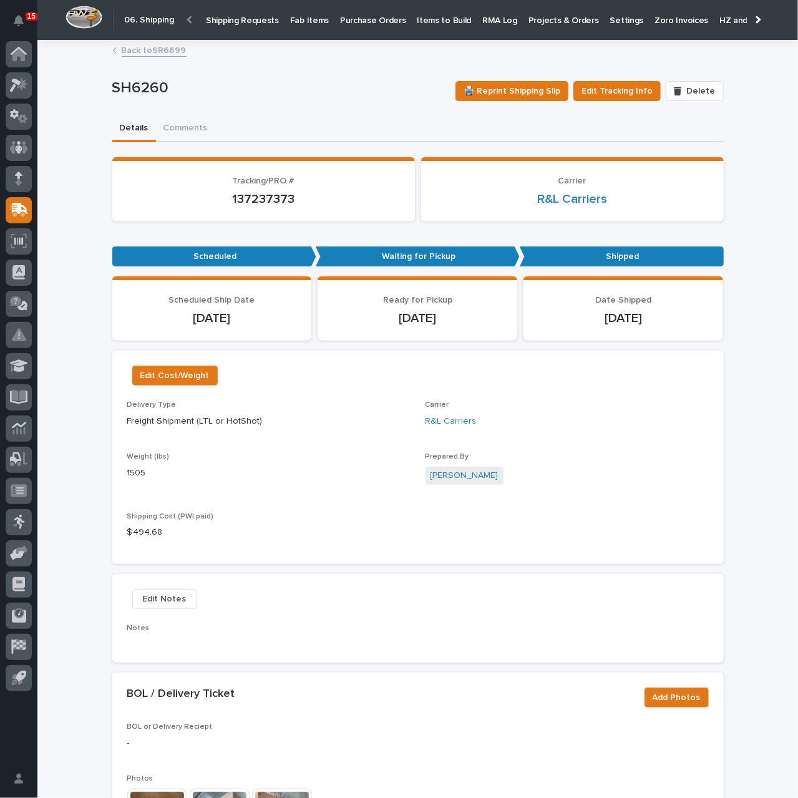
click at [238, 24] on p "Shipping Requests" at bounding box center [242, 13] width 73 height 26
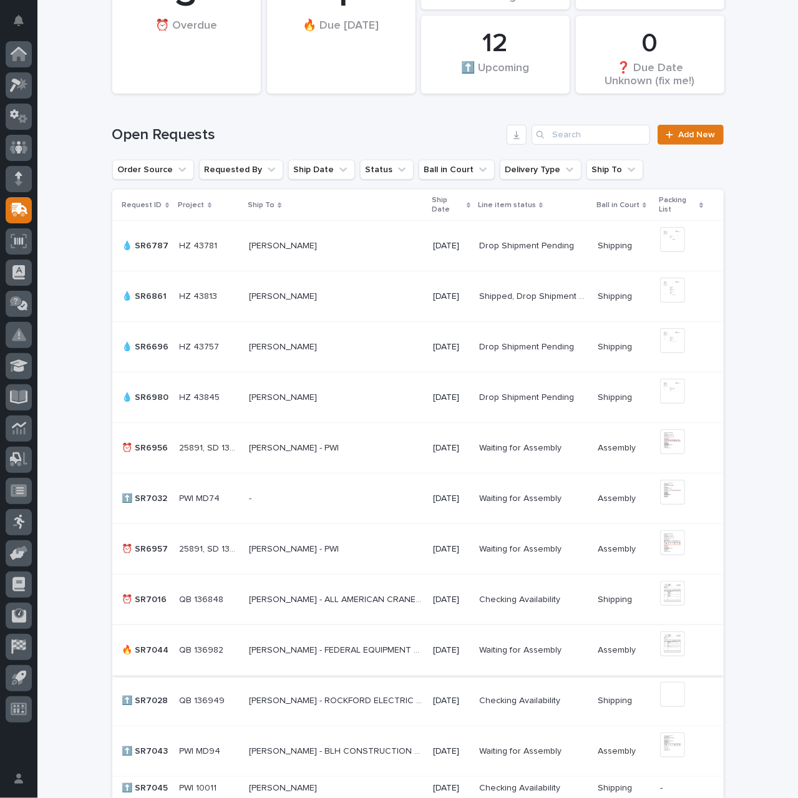
scroll to position [437, 0]
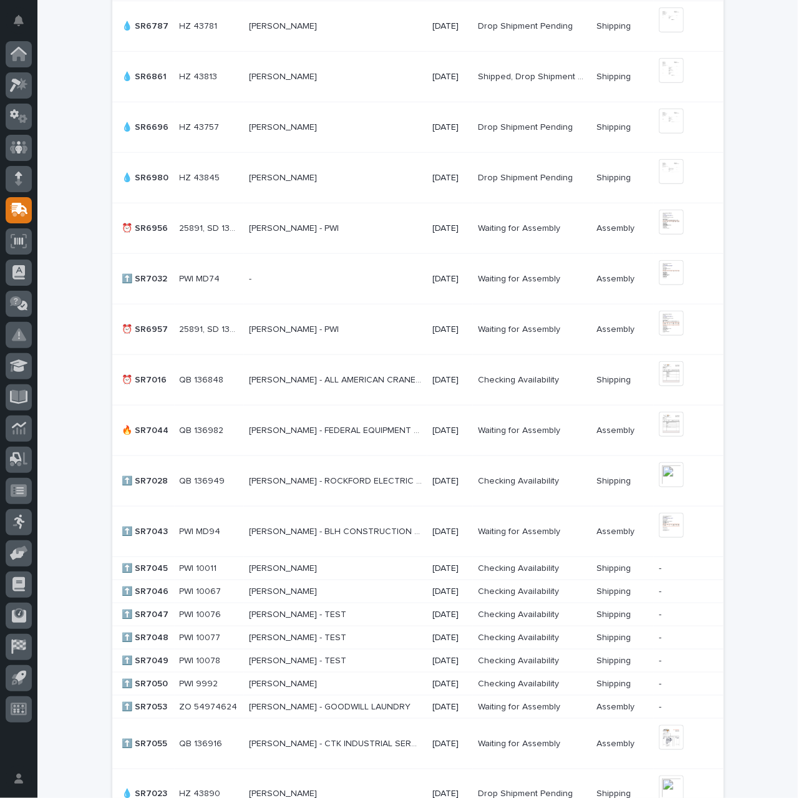
click at [326, 475] on p "[PERSON_NAME] - ROCKFORD ELECTRIC MOTOR" at bounding box center [337, 480] width 176 height 13
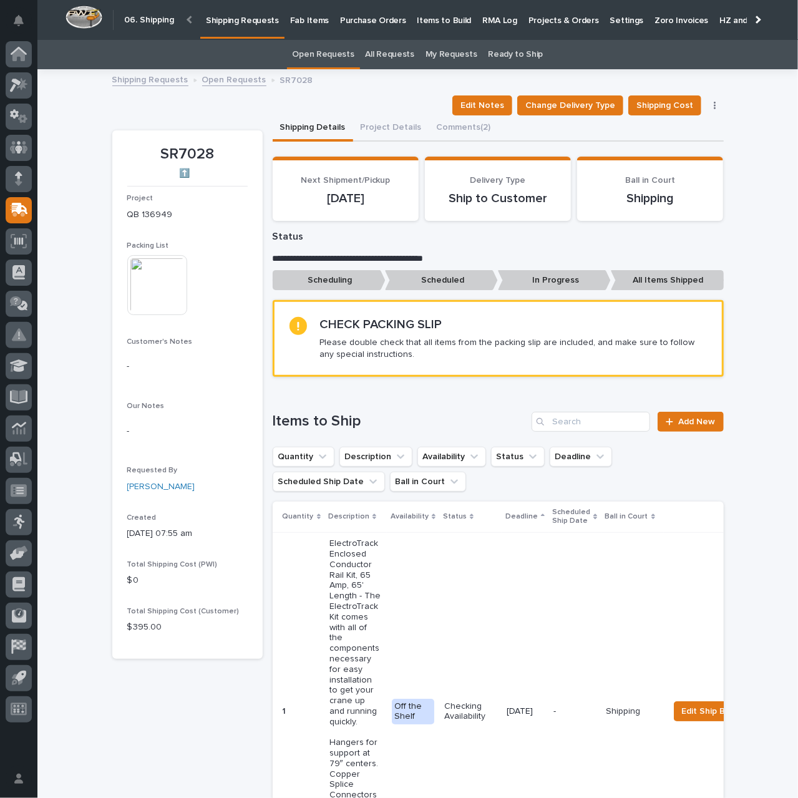
click at [164, 304] on img at bounding box center [157, 285] width 60 height 60
